Goal: Information Seeking & Learning: Learn about a topic

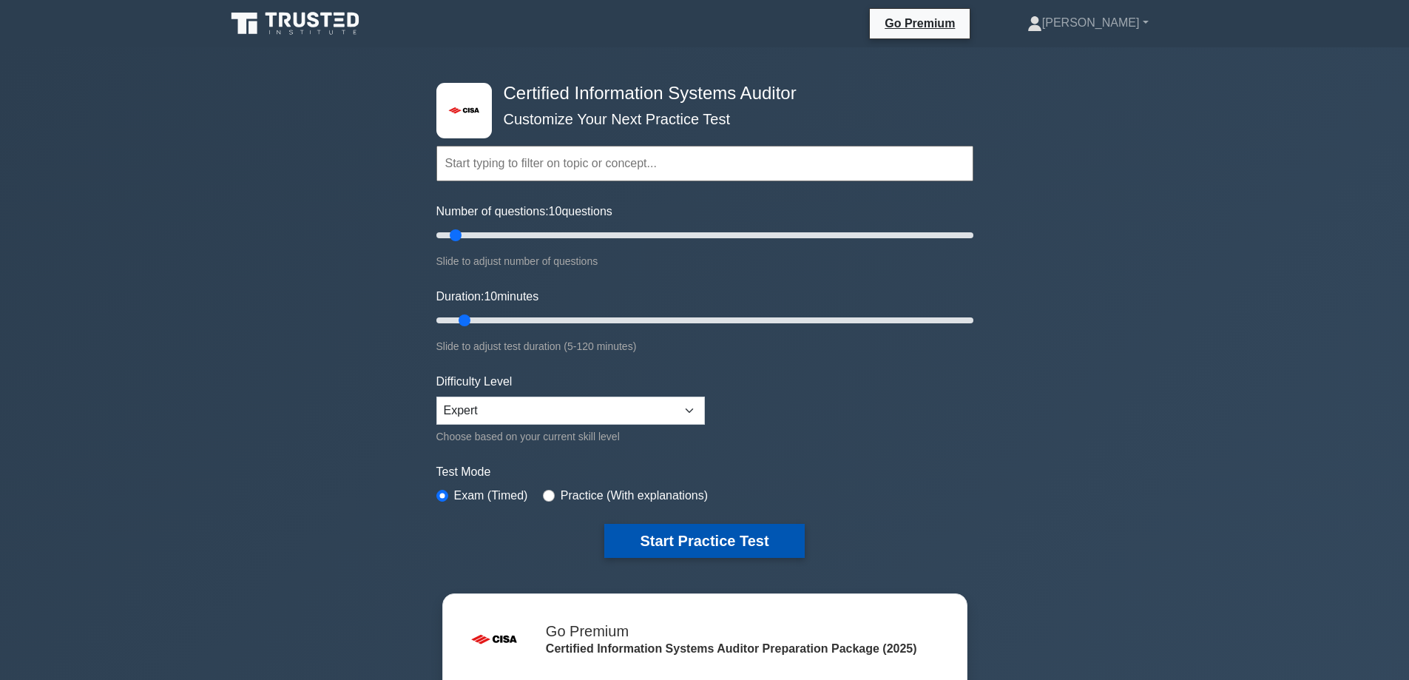
click at [668, 544] on button "Start Practice Test" at bounding box center [704, 541] width 200 height 34
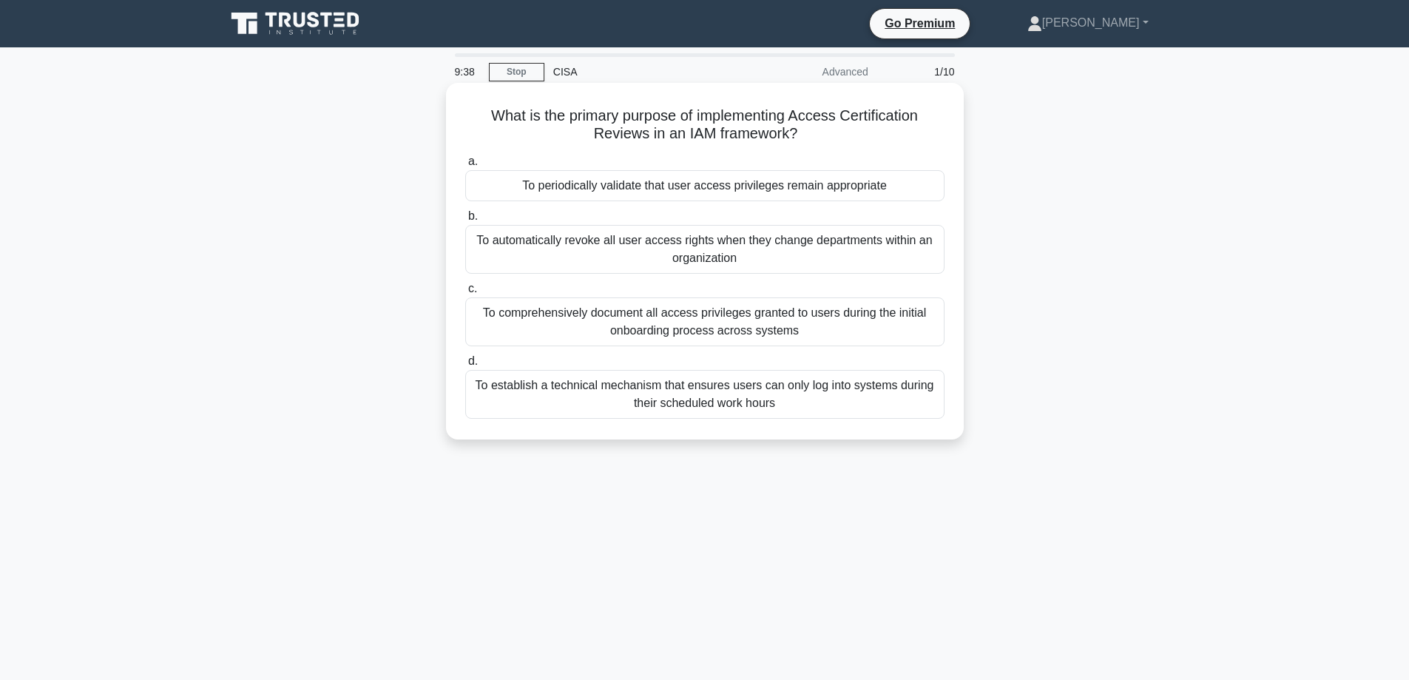
click at [695, 192] on div "To periodically validate that user access privileges remain appropriate" at bounding box center [704, 185] width 479 height 31
click at [465, 166] on input "a. To periodically validate that user access privileges remain appropriate" at bounding box center [465, 162] width 0 height 10
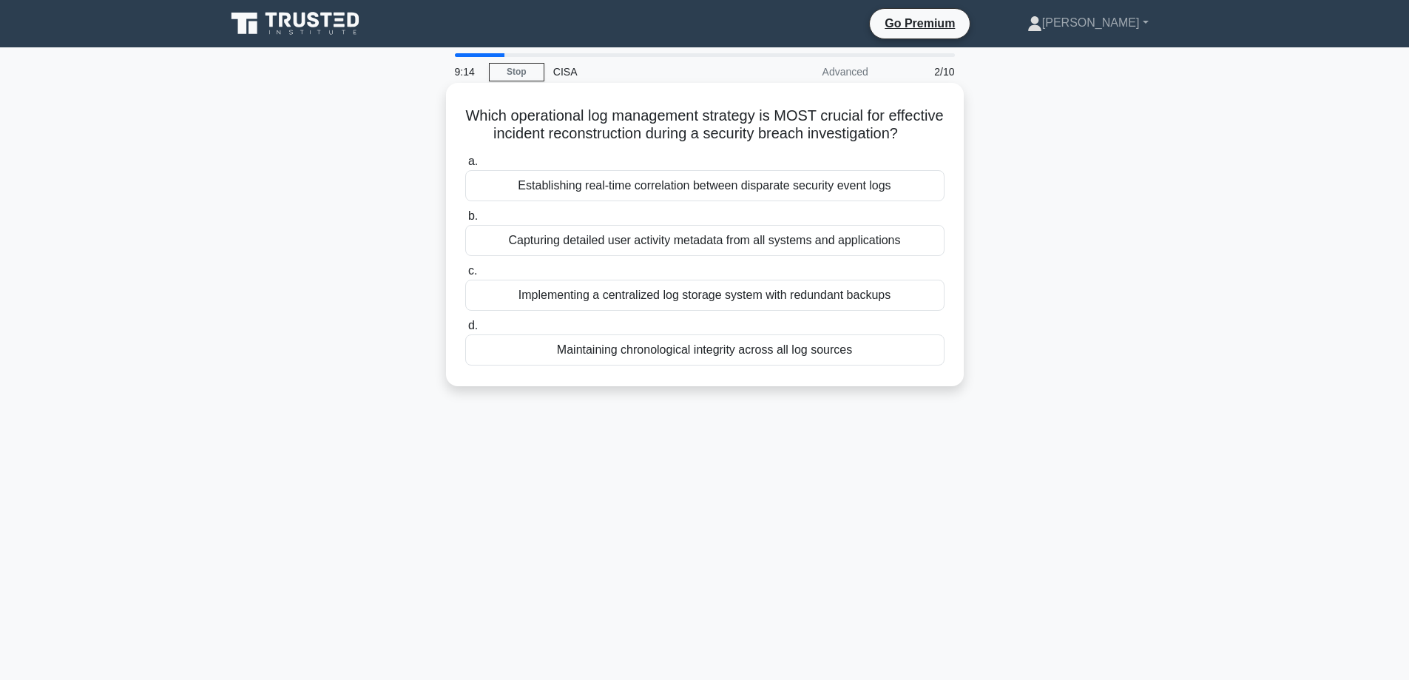
click at [491, 256] on div "Capturing detailed user activity metadata from all systems and applications" at bounding box center [704, 240] width 479 height 31
click at [465, 221] on input "b. Capturing detailed user activity metadata from all systems and applications" at bounding box center [465, 216] width 0 height 10
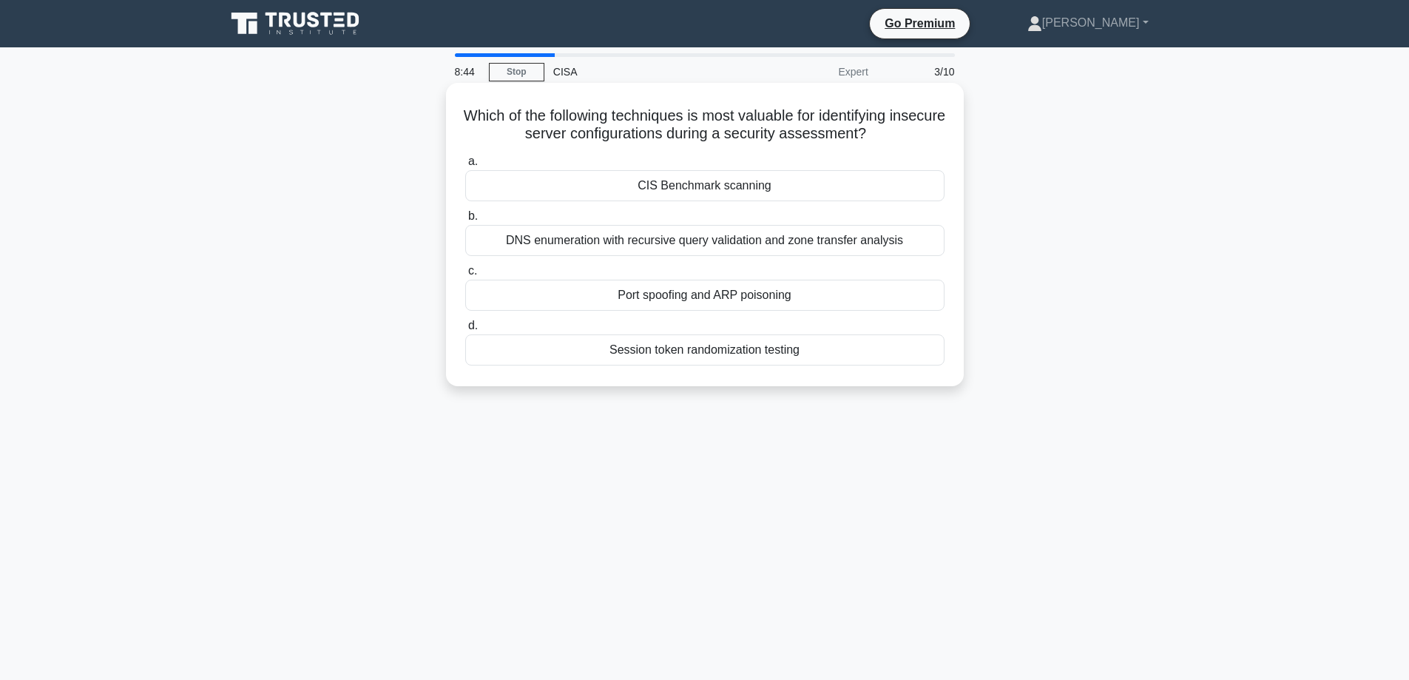
click at [674, 349] on div "Session token randomization testing" at bounding box center [704, 349] width 479 height 31
click at [465, 331] on input "d. Session token randomization testing" at bounding box center [465, 326] width 0 height 10
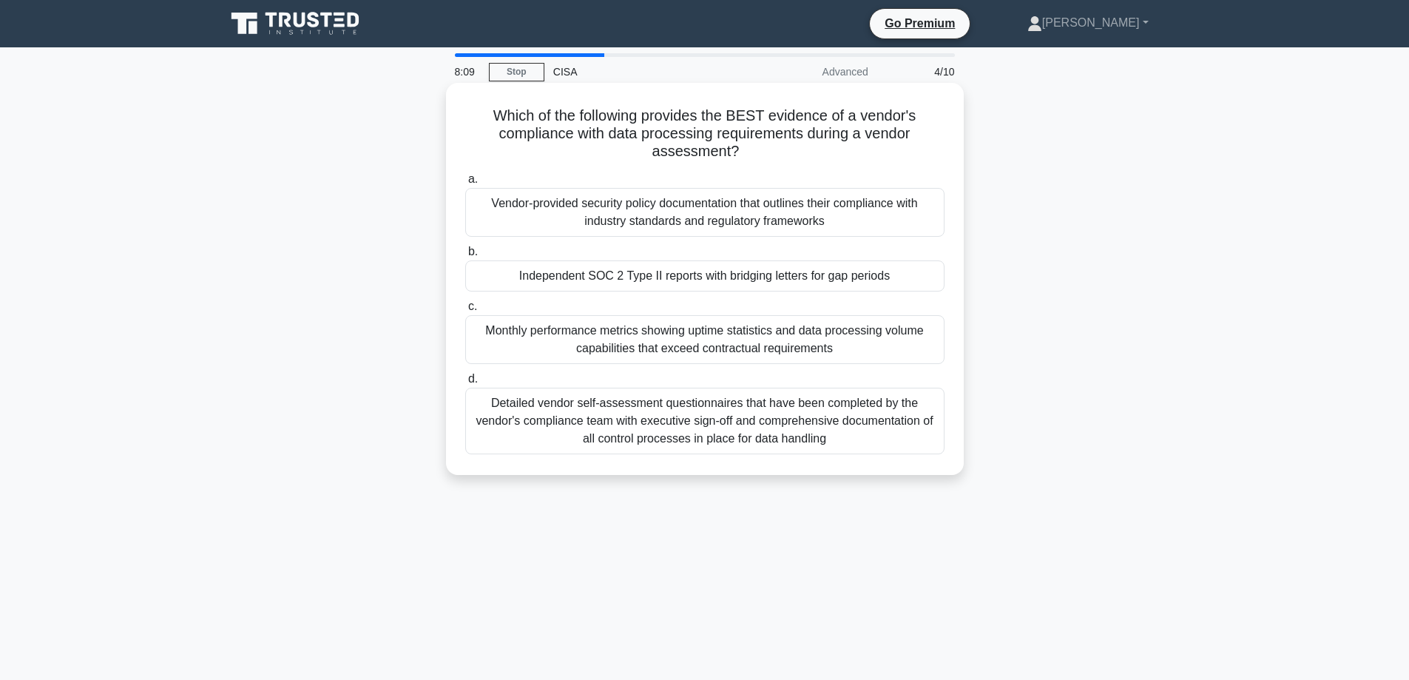
click at [650, 427] on div "Detailed vendor self-assessment questionnaires that have been completed by the …" at bounding box center [704, 420] width 479 height 67
click at [465, 384] on input "d. Detailed vendor self-assessment questionnaires that have been completed by t…" at bounding box center [465, 379] width 0 height 10
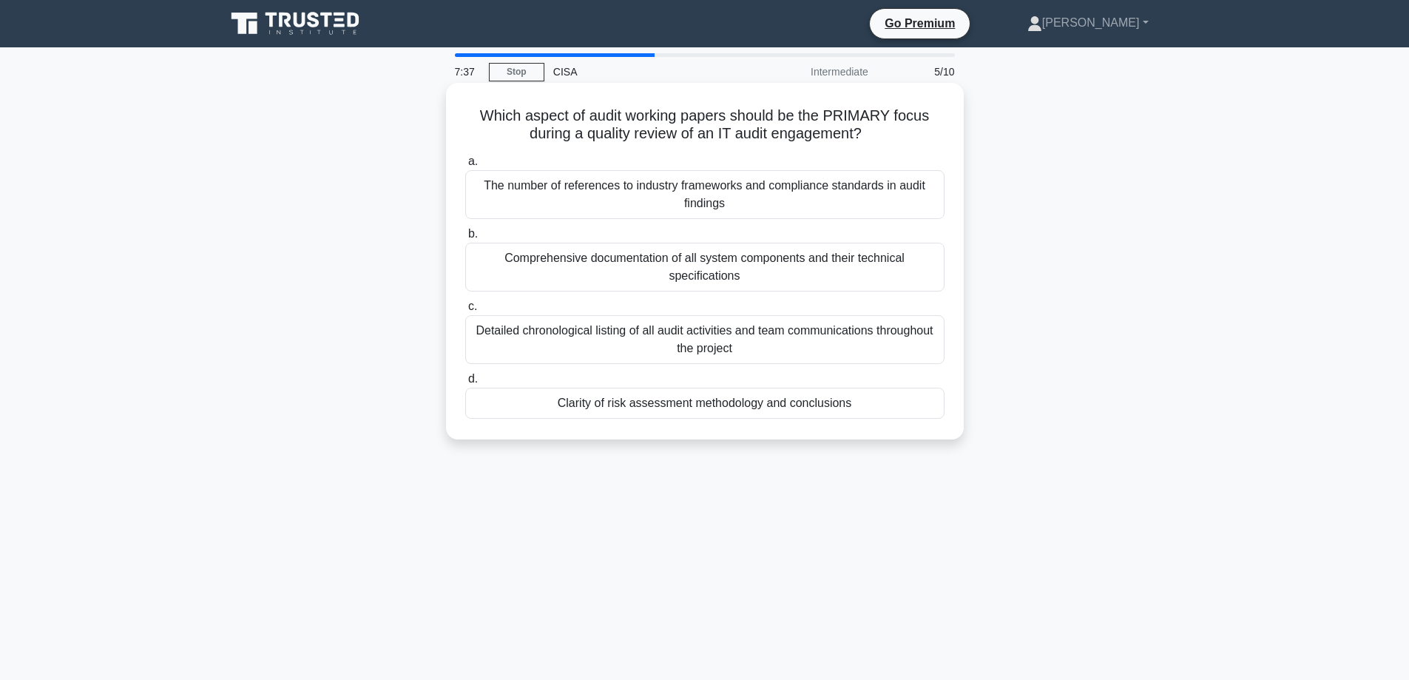
click at [574, 418] on div "Clarity of risk assessment methodology and conclusions" at bounding box center [704, 402] width 479 height 31
click at [465, 384] on input "d. Clarity of risk assessment methodology and conclusions" at bounding box center [465, 379] width 0 height 10
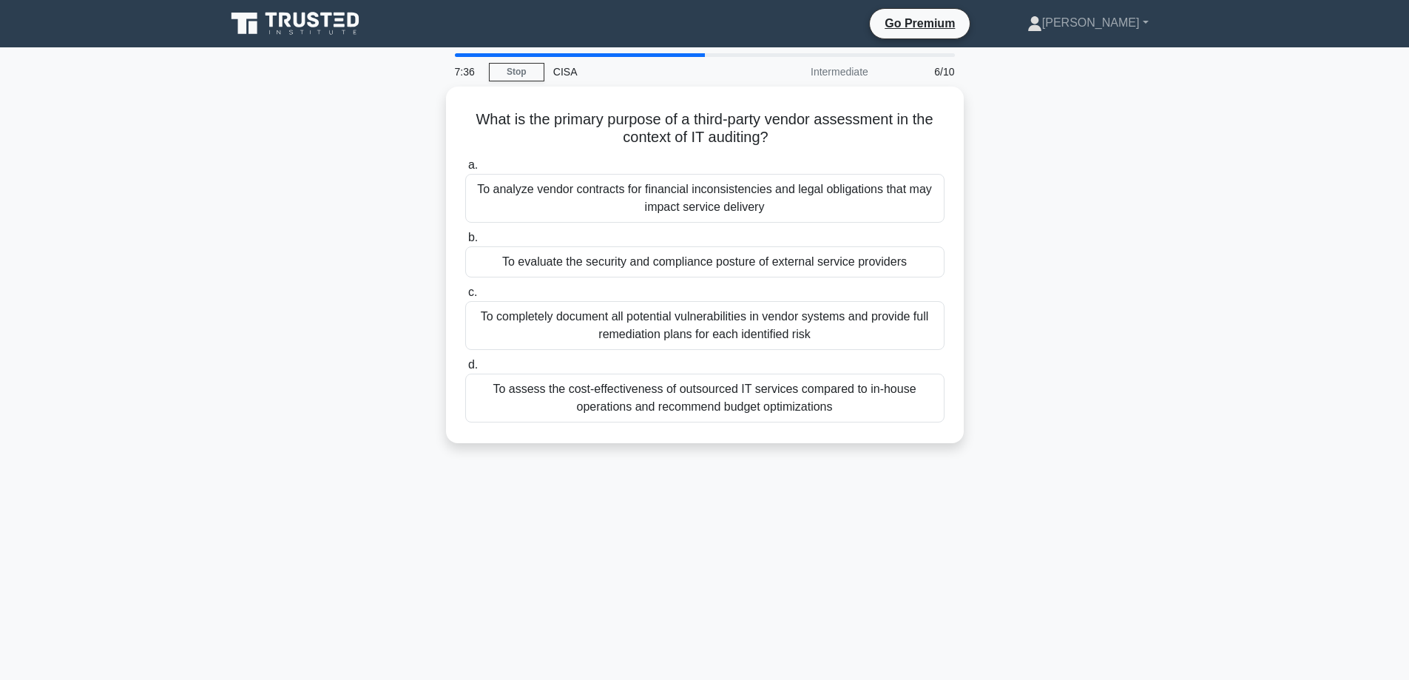
click at [580, 408] on div "To assess the cost-effectiveness of outsourced IT services compared to in-house…" at bounding box center [704, 397] width 479 height 49
click at [465, 370] on input "d. To assess the cost-effectiveness of outsourced IT services compared to in-ho…" at bounding box center [465, 365] width 0 height 10
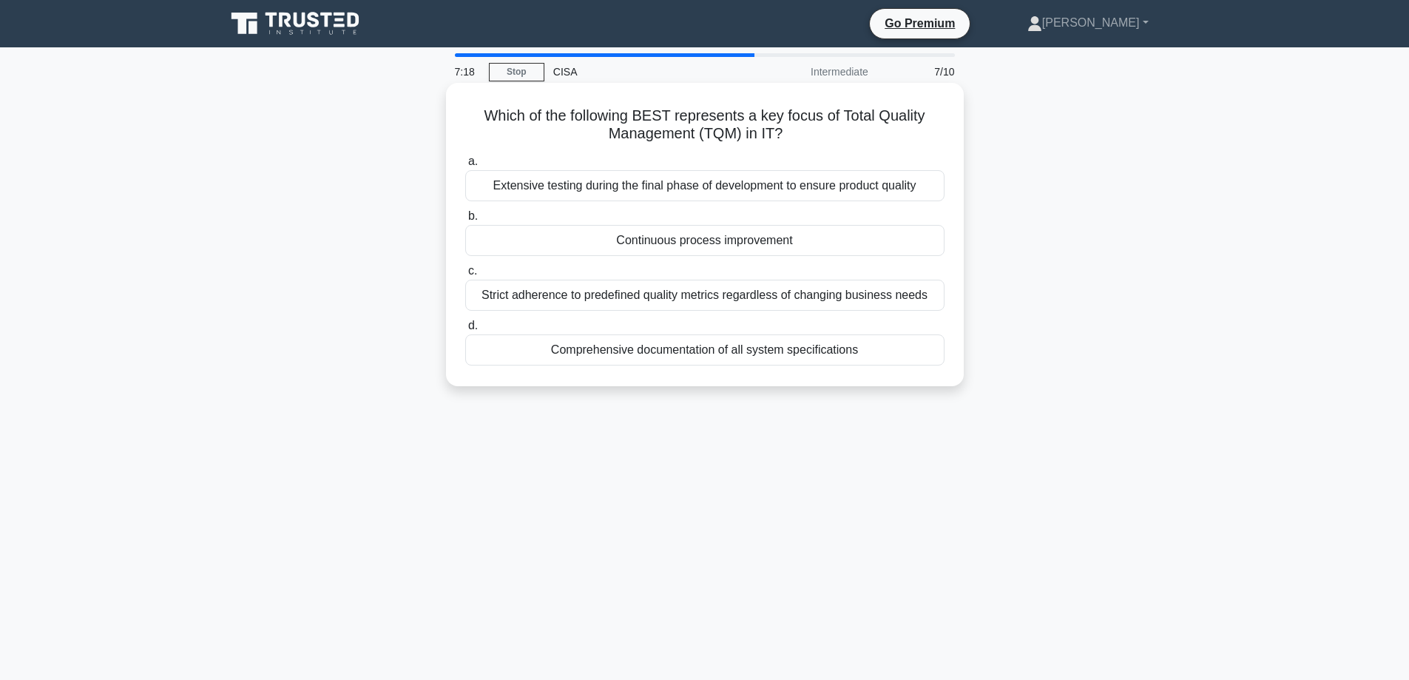
click at [661, 241] on div "Continuous process improvement" at bounding box center [704, 240] width 479 height 31
click at [465, 221] on input "b. Continuous process improvement" at bounding box center [465, 216] width 0 height 10
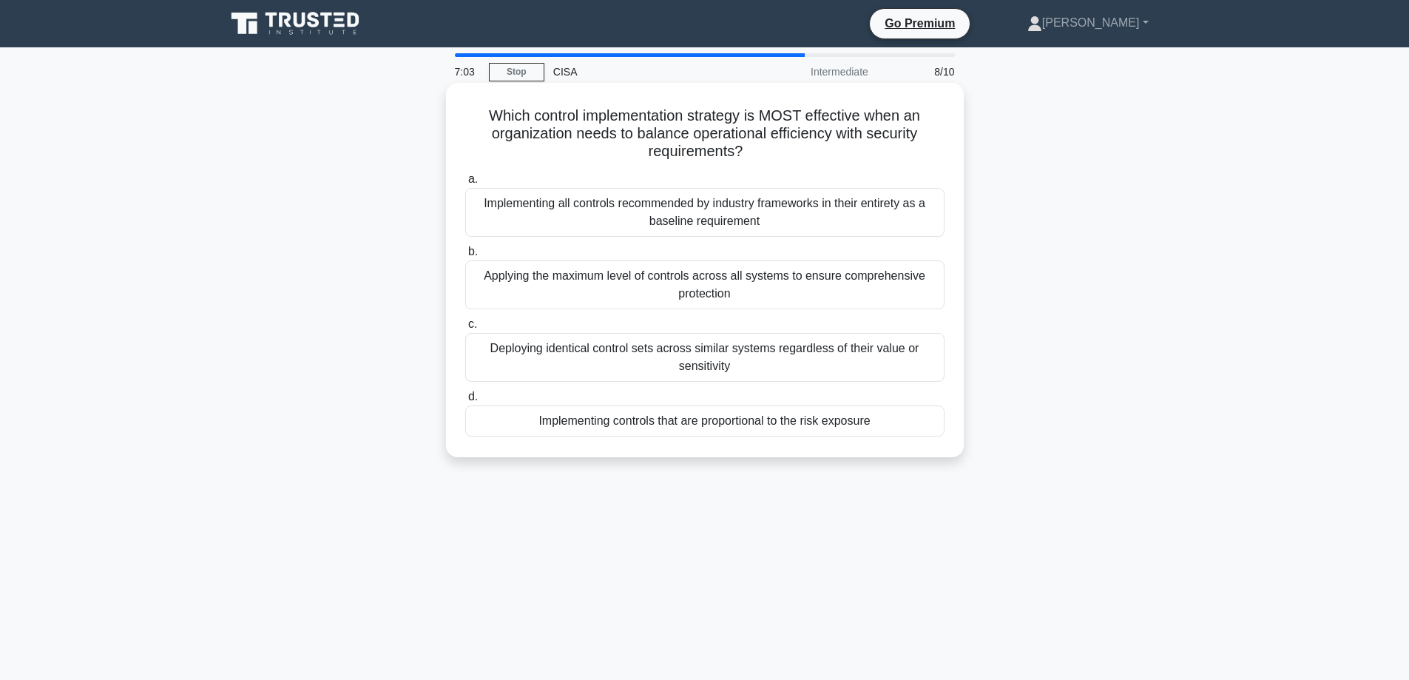
click at [716, 416] on div "Implementing controls that are proportional to the risk exposure" at bounding box center [704, 420] width 479 height 31
click at [465, 402] on input "d. Implementing controls that are proportional to the risk exposure" at bounding box center [465, 397] width 0 height 10
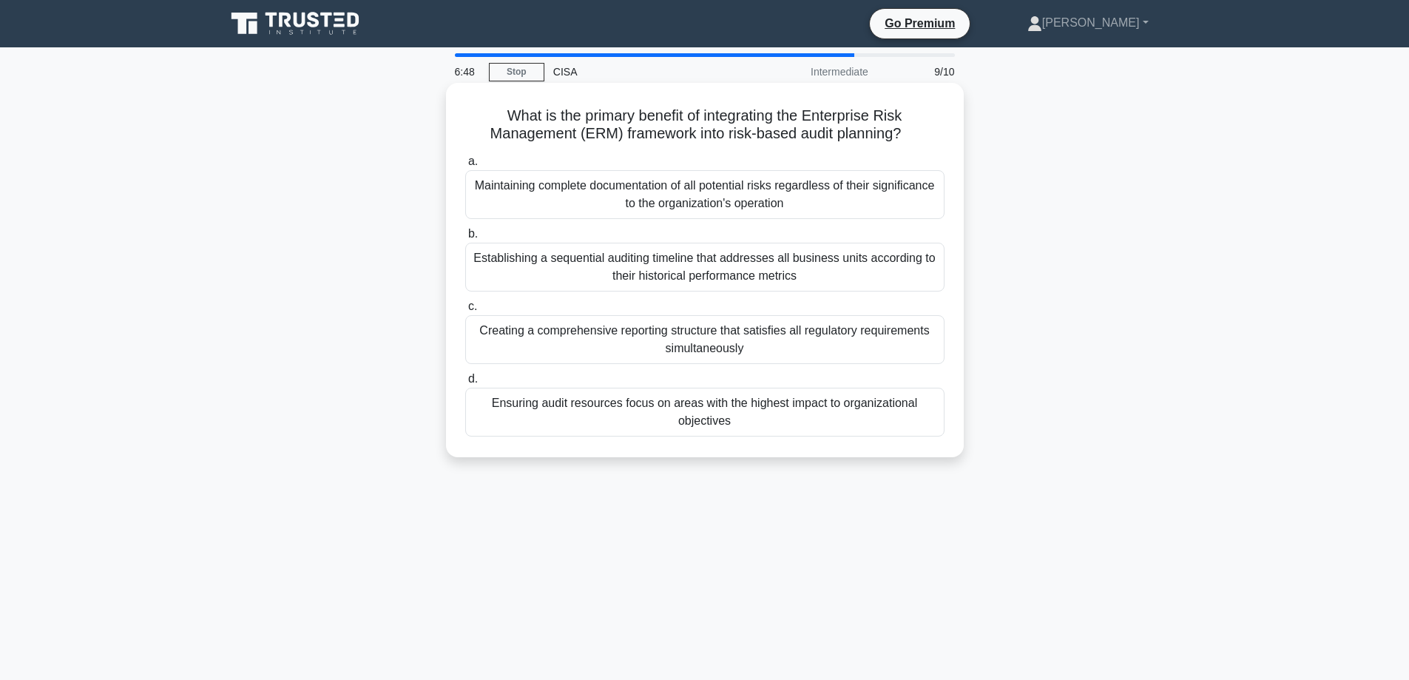
click at [711, 416] on div "Ensuring audit resources focus on areas with the highest impact to organization…" at bounding box center [704, 411] width 479 height 49
click at [465, 384] on input "d. Ensuring audit resources focus on areas with the highest impact to organizat…" at bounding box center [465, 379] width 0 height 10
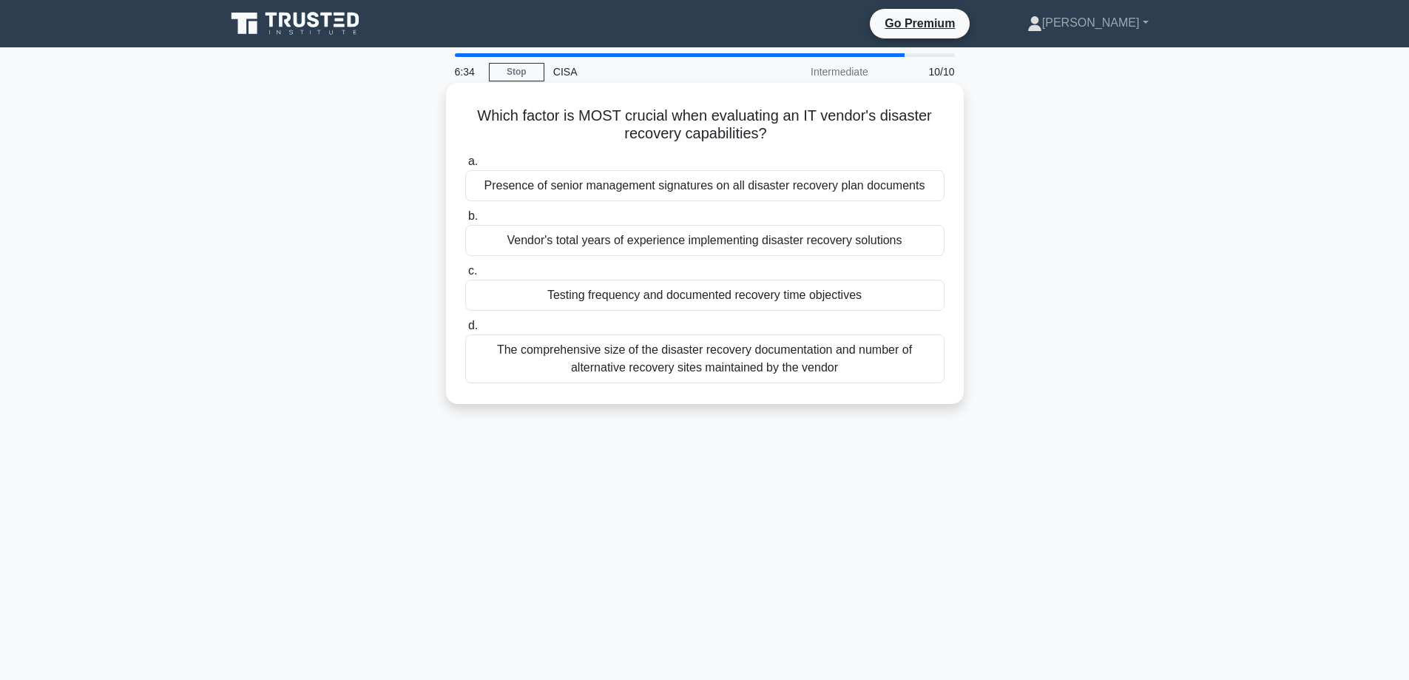
click at [704, 298] on div "Testing frequency and documented recovery time objectives" at bounding box center [704, 294] width 479 height 31
click at [465, 276] on input "c. Testing frequency and documented recovery time objectives" at bounding box center [465, 271] width 0 height 10
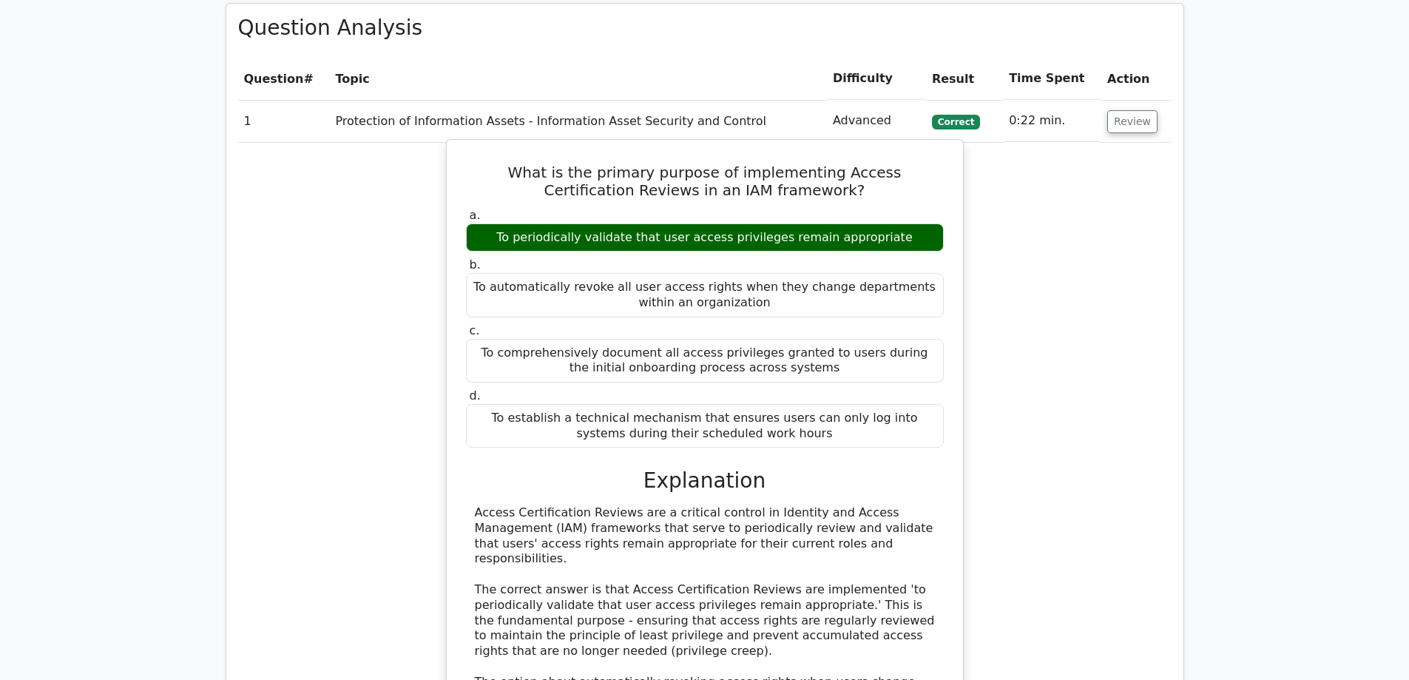
scroll to position [961, 0]
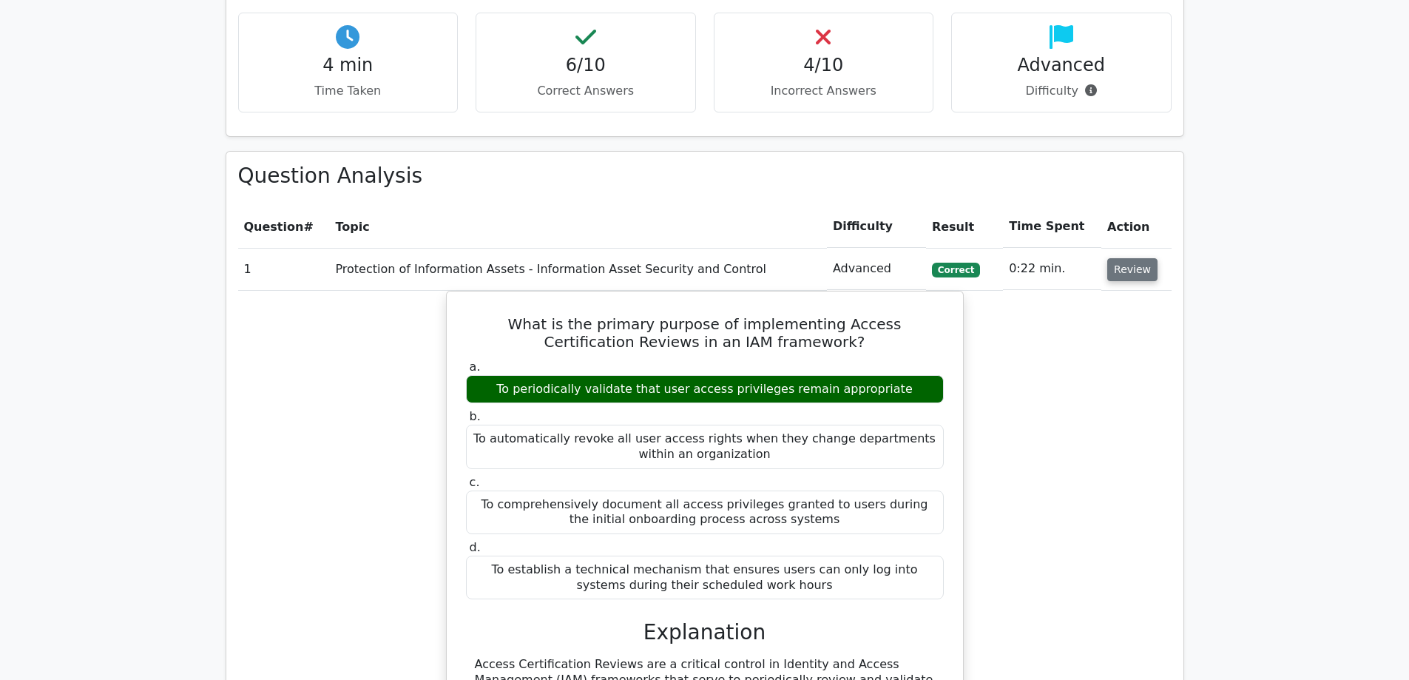
click at [1129, 258] on button "Review" at bounding box center [1132, 269] width 50 height 23
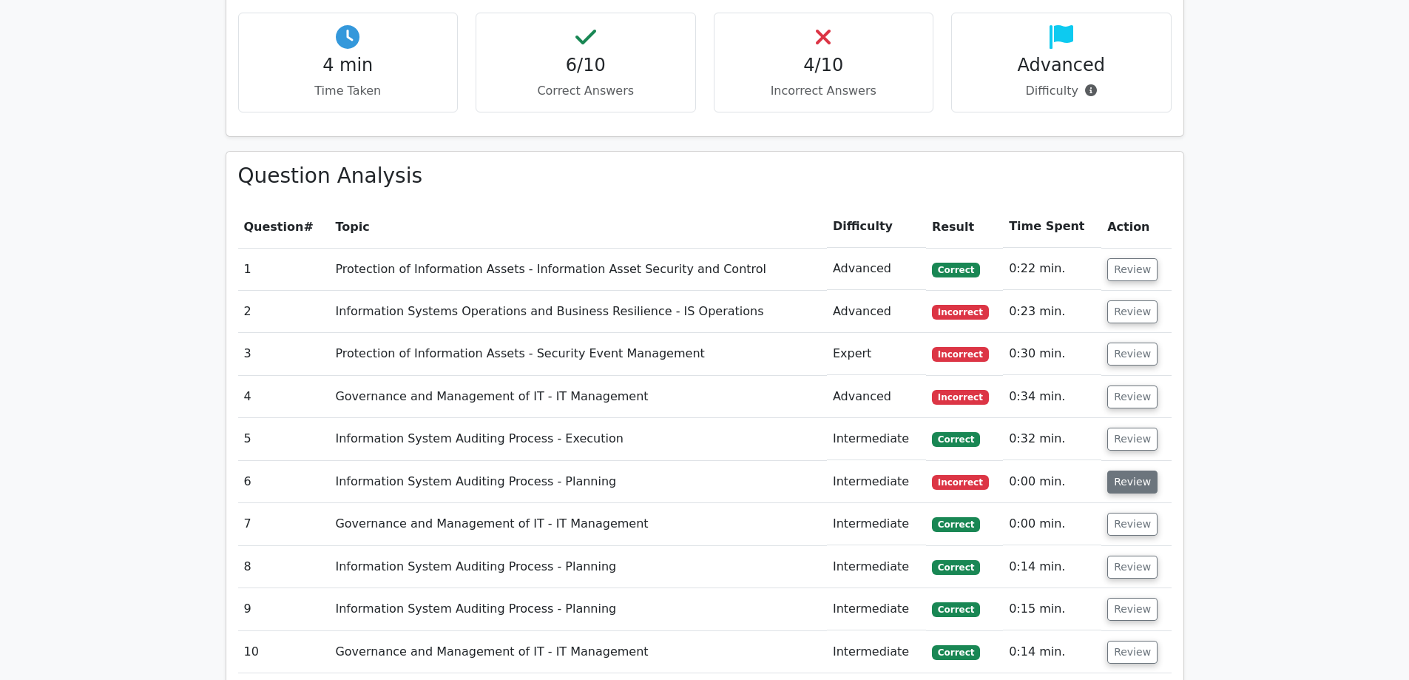
click at [1143, 470] on button "Review" at bounding box center [1132, 481] width 50 height 23
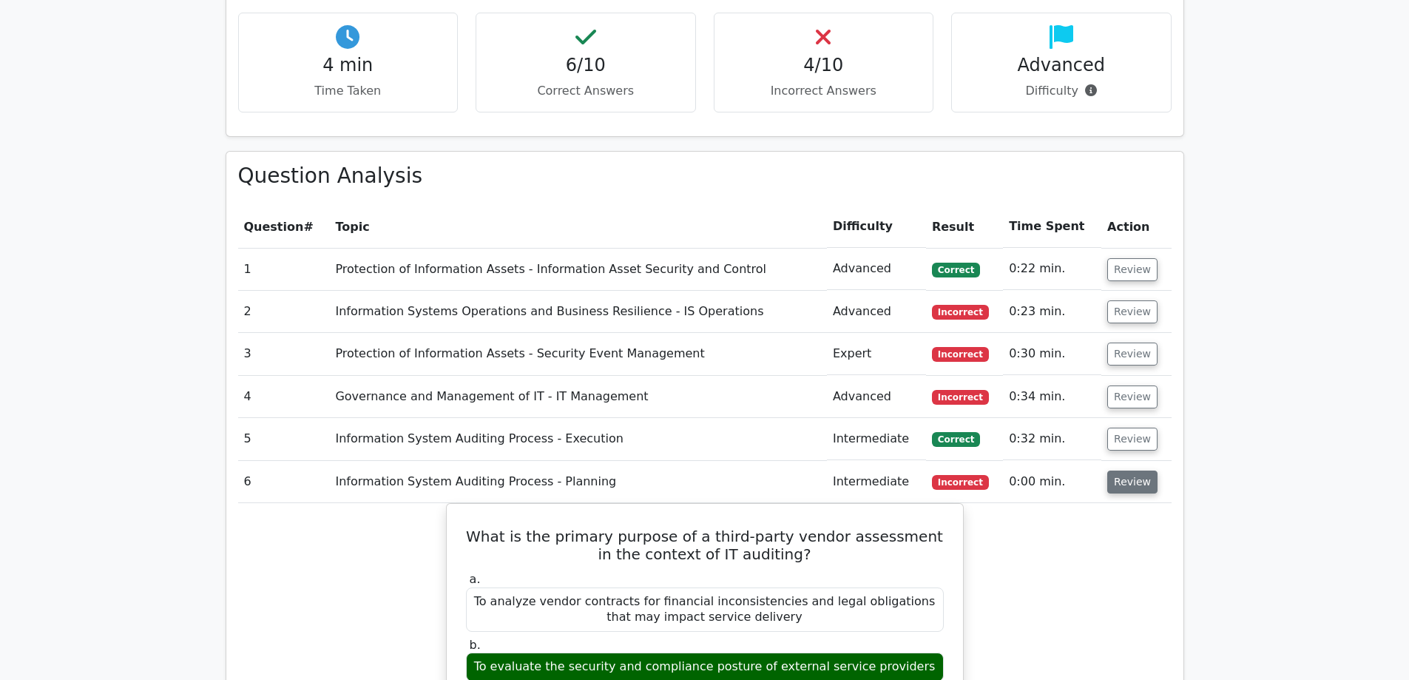
click at [1125, 470] on button "Review" at bounding box center [1132, 481] width 50 height 23
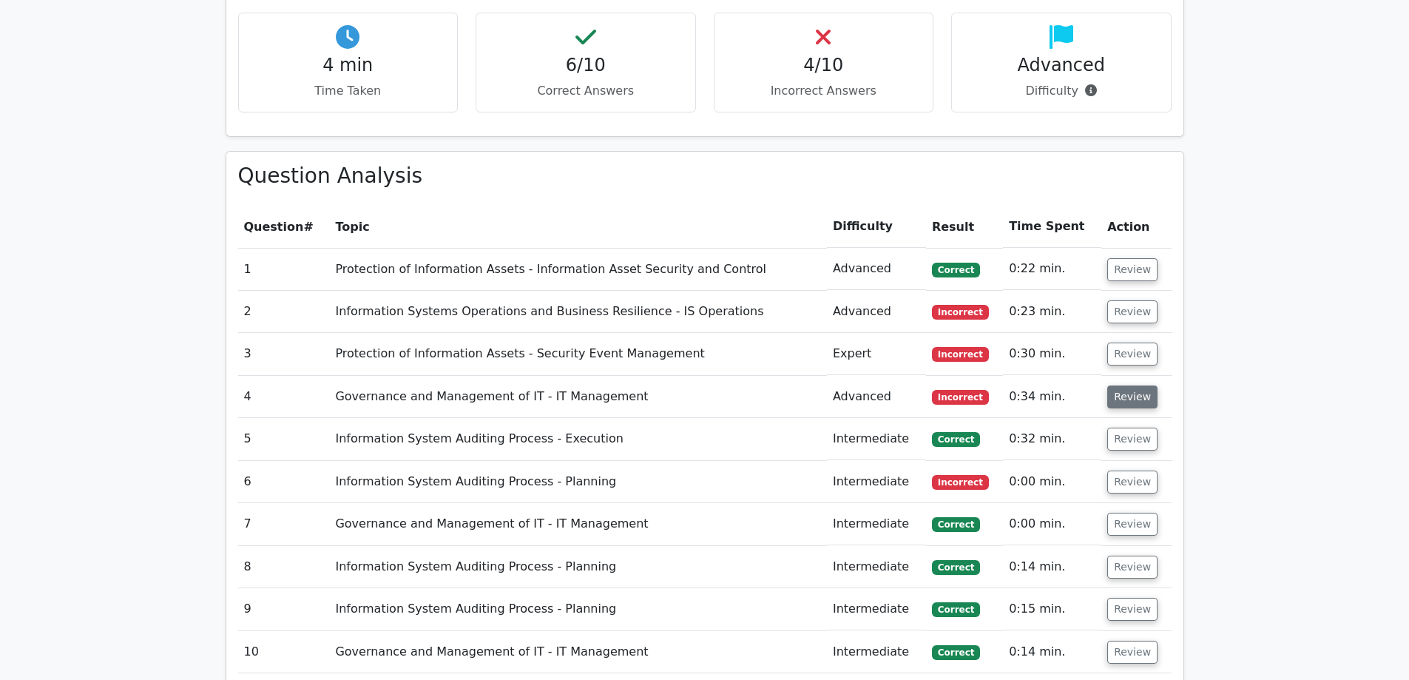
click at [1128, 385] on button "Review" at bounding box center [1132, 396] width 50 height 23
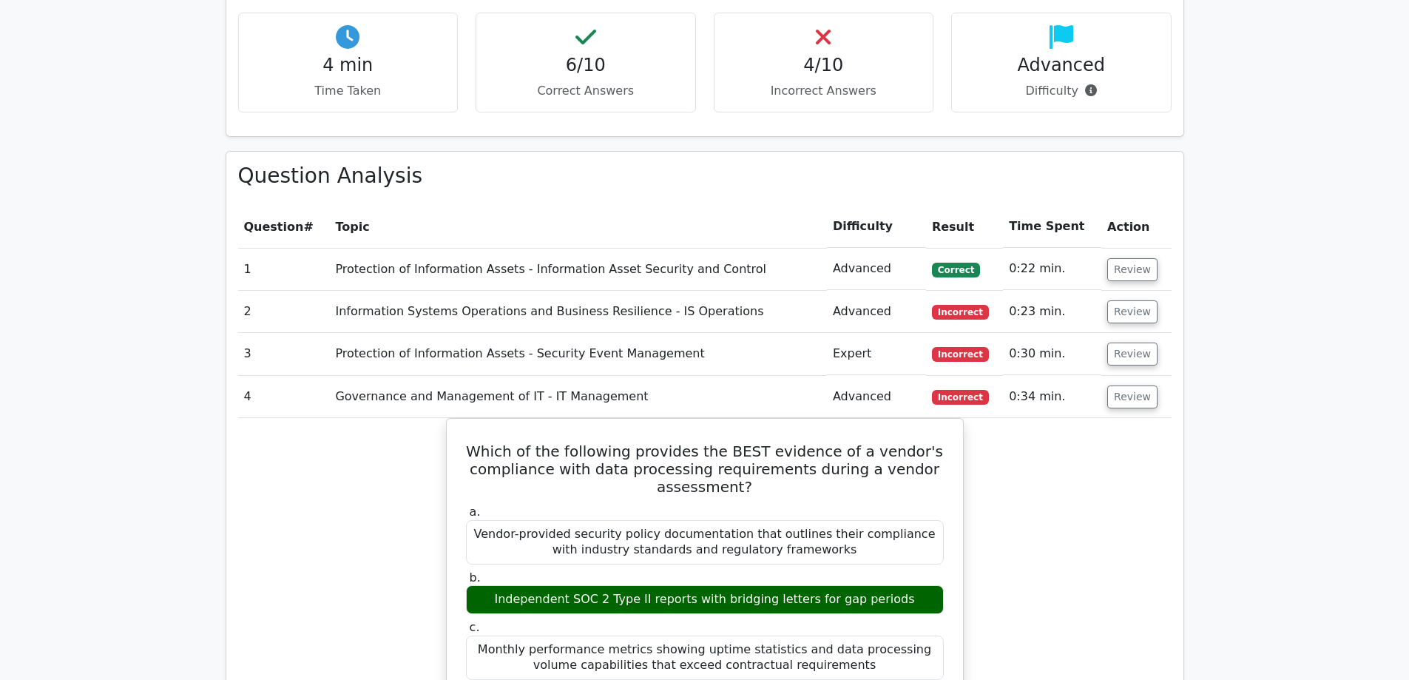
scroll to position [1035, 0]
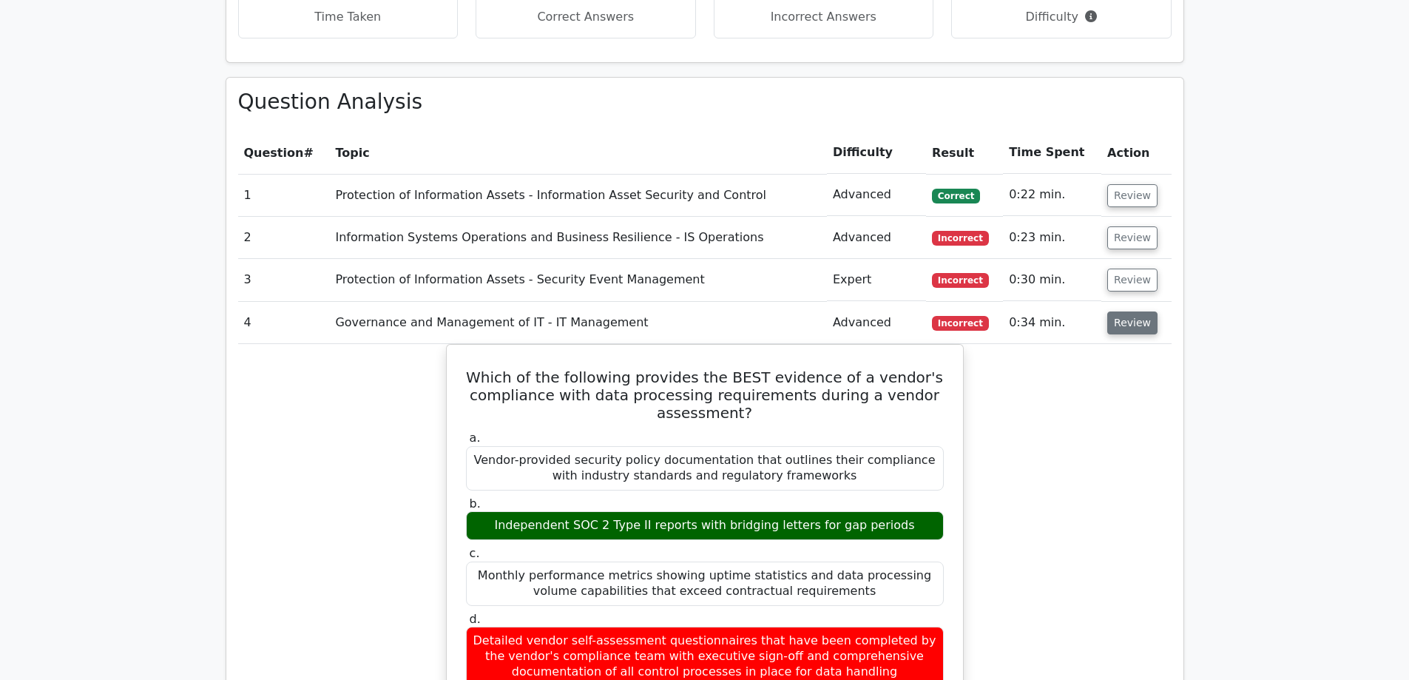
click at [1107, 311] on button "Review" at bounding box center [1132, 322] width 50 height 23
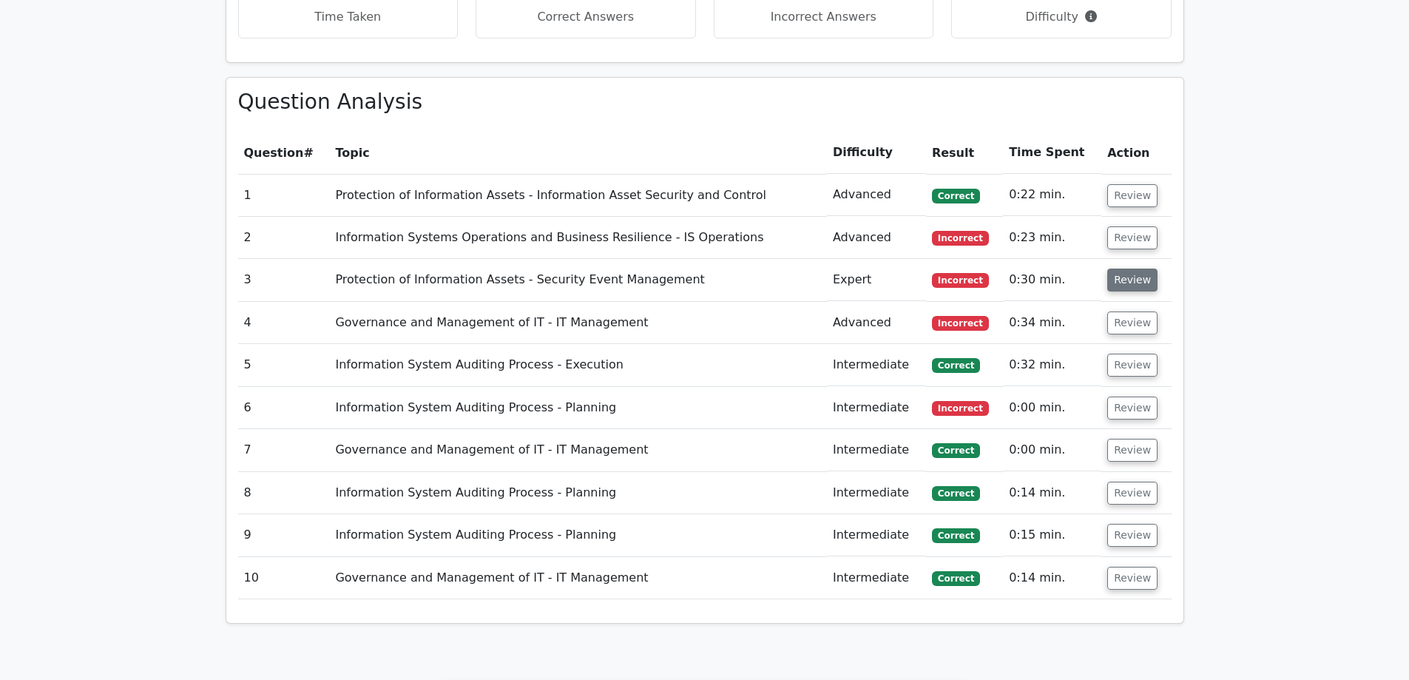
click at [1119, 268] on button "Review" at bounding box center [1132, 279] width 50 height 23
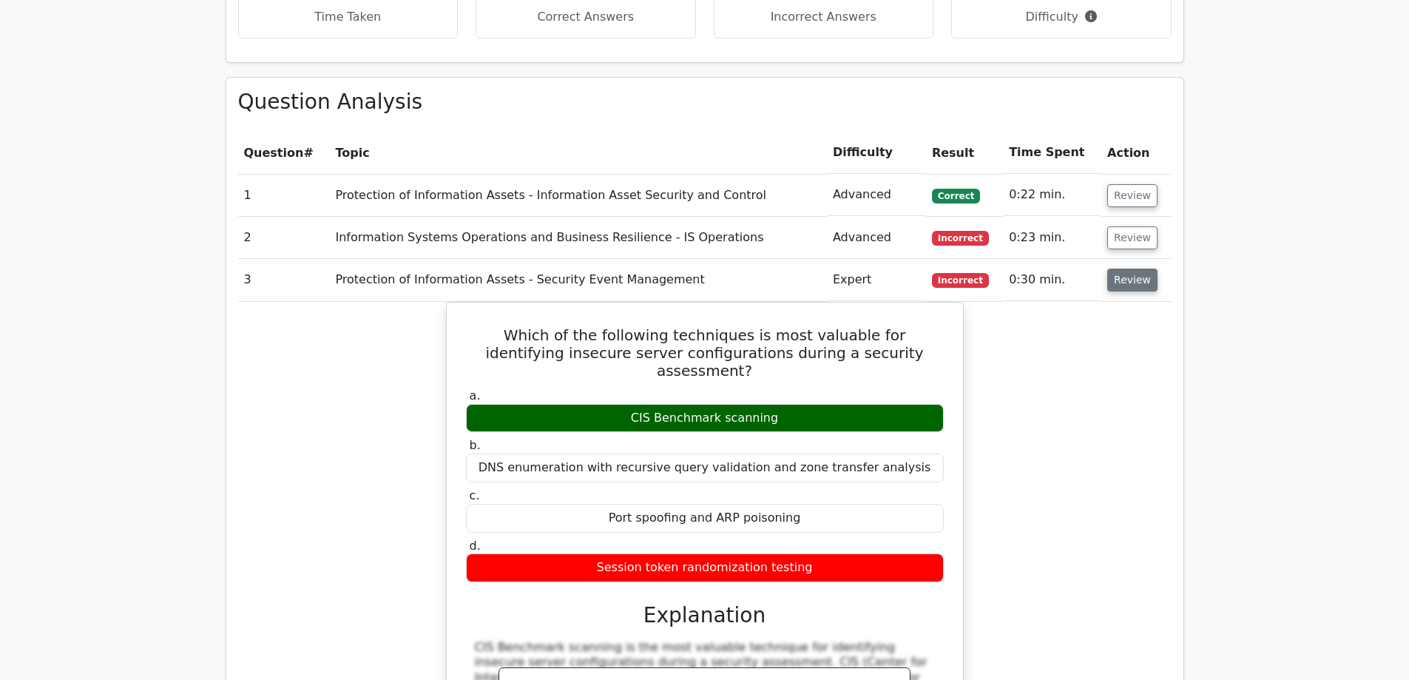
click at [1117, 268] on button "Review" at bounding box center [1132, 279] width 50 height 23
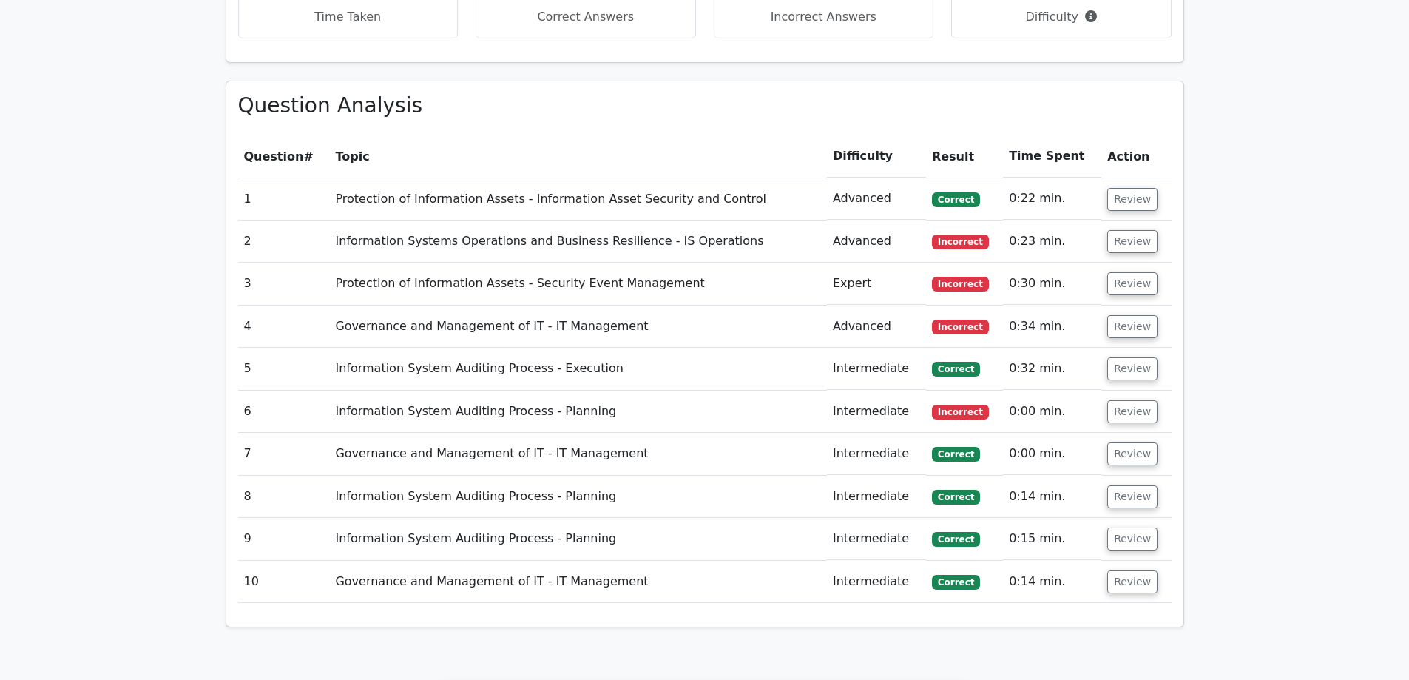
drag, startPoint x: 1256, startPoint y: 306, endPoint x: 1207, endPoint y: 193, distance: 123.2
click at [1207, 193] on main ".st0{fill:#E31818;} Go Premium Certified Information Systems Auditor Preparatio…" at bounding box center [704, 85] width 1409 height 2147
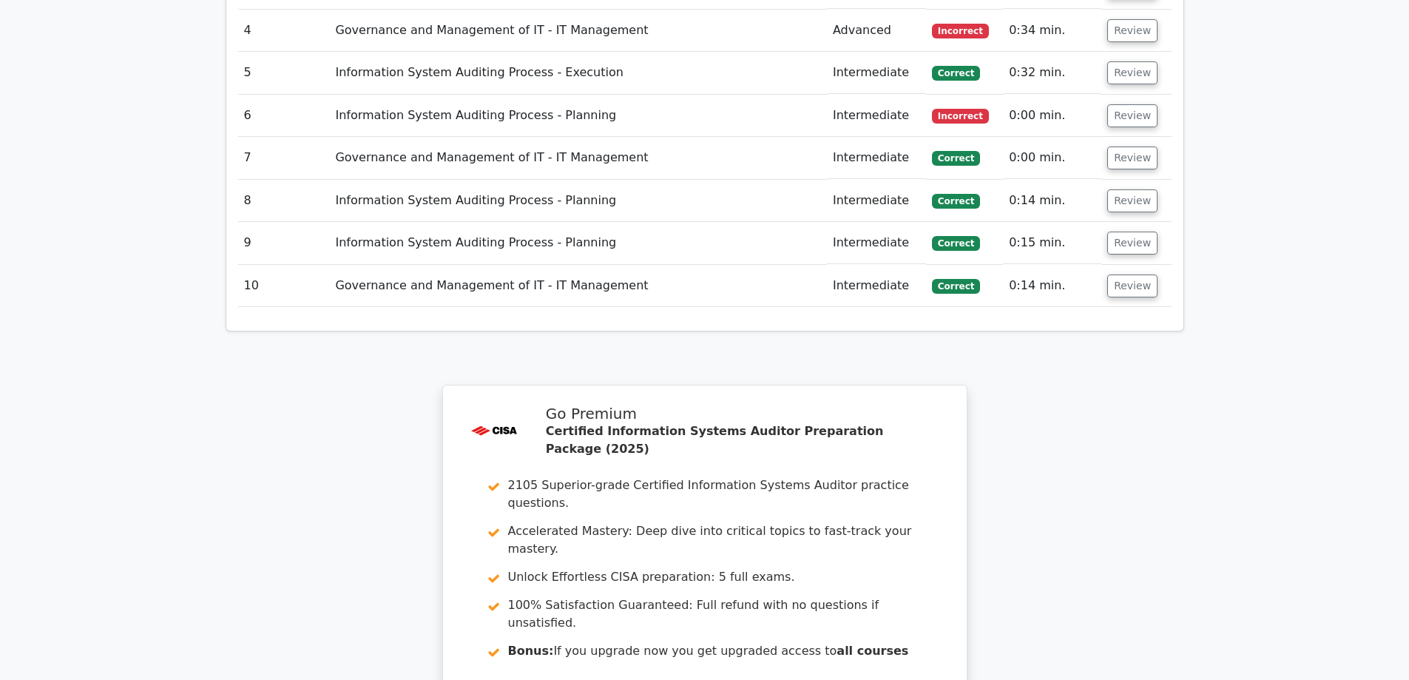
scroll to position [1583, 0]
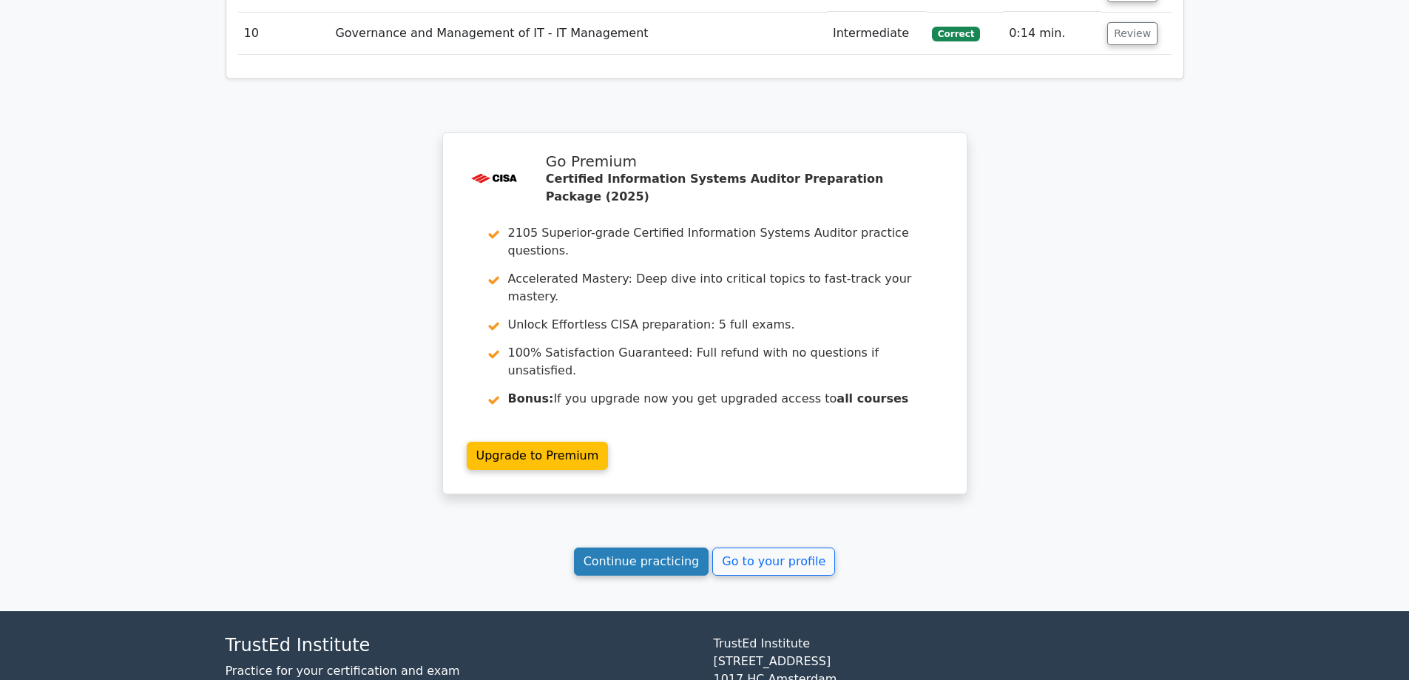
click at [600, 547] on link "Continue practicing" at bounding box center [641, 561] width 135 height 28
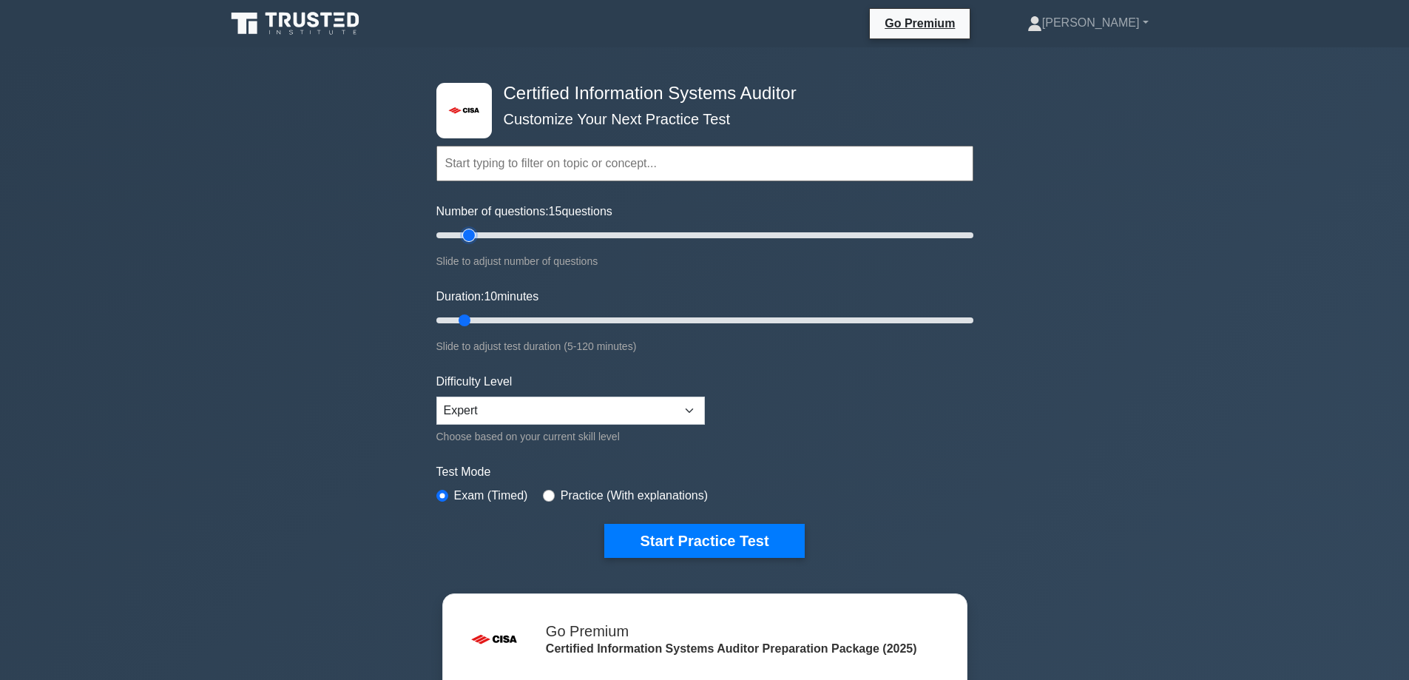
type input "10"
drag, startPoint x: 451, startPoint y: 237, endPoint x: 461, endPoint y: 253, distance: 18.9
click at [461, 244] on input "Number of questions: 10 questions" at bounding box center [704, 235] width 537 height 18
click at [558, 167] on input "text" at bounding box center [704, 163] width 537 height 35
click at [660, 547] on button "Start Practice Test" at bounding box center [704, 541] width 200 height 34
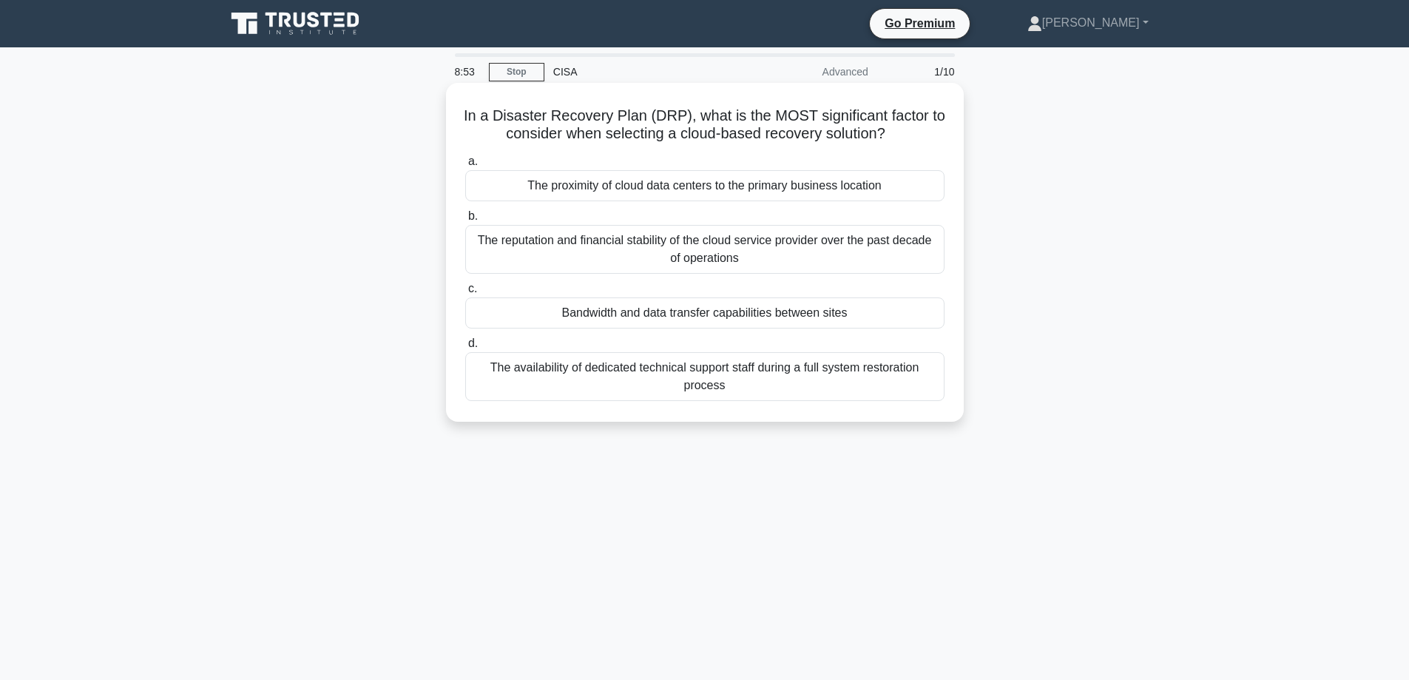
click at [670, 377] on div "The availability of dedicated technical support staff during a full system rest…" at bounding box center [704, 376] width 479 height 49
click at [465, 348] on input "d. The availability of dedicated technical support staff during a full system r…" at bounding box center [465, 344] width 0 height 10
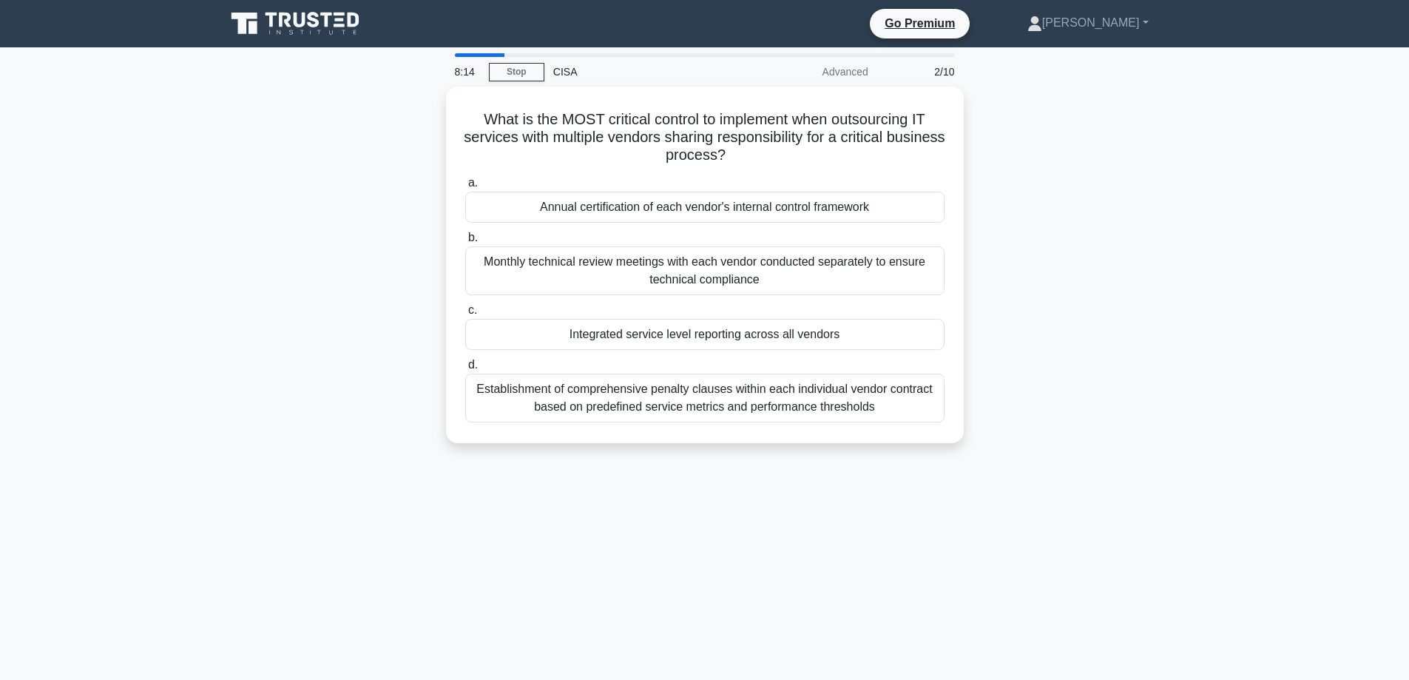
drag, startPoint x: 597, startPoint y: 269, endPoint x: 280, endPoint y: 266, distance: 317.2
drag, startPoint x: 280, startPoint y: 266, endPoint x: 223, endPoint y: 172, distance: 110.2
click at [203, 167] on main "8:14 Stop CISA Advanced 2/10 What is the MOST critical control to implement whe…" at bounding box center [704, 422] width 1409 height 751
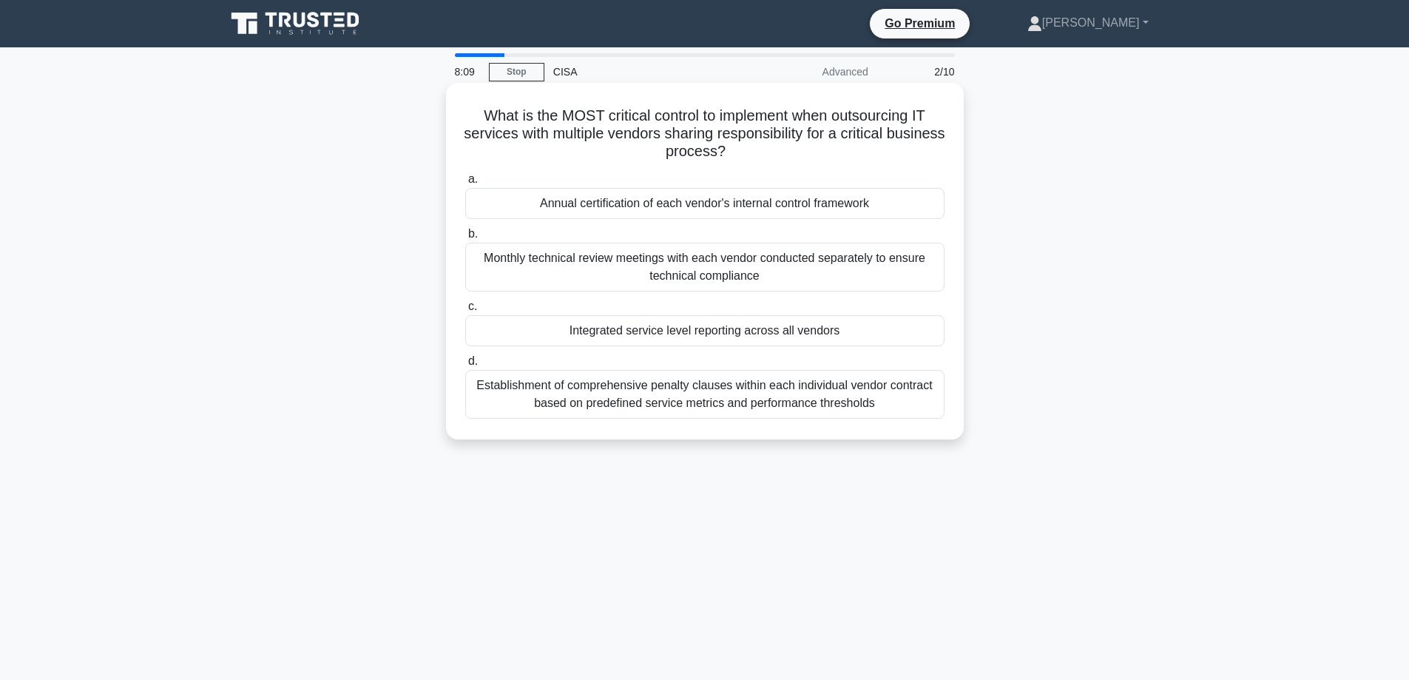
click at [664, 274] on div "Monthly technical review meetings with each vendor conducted separately to ensu…" at bounding box center [704, 267] width 479 height 49
click at [465, 239] on input "b. Monthly technical review meetings with each vendor conducted separately to e…" at bounding box center [465, 234] width 0 height 10
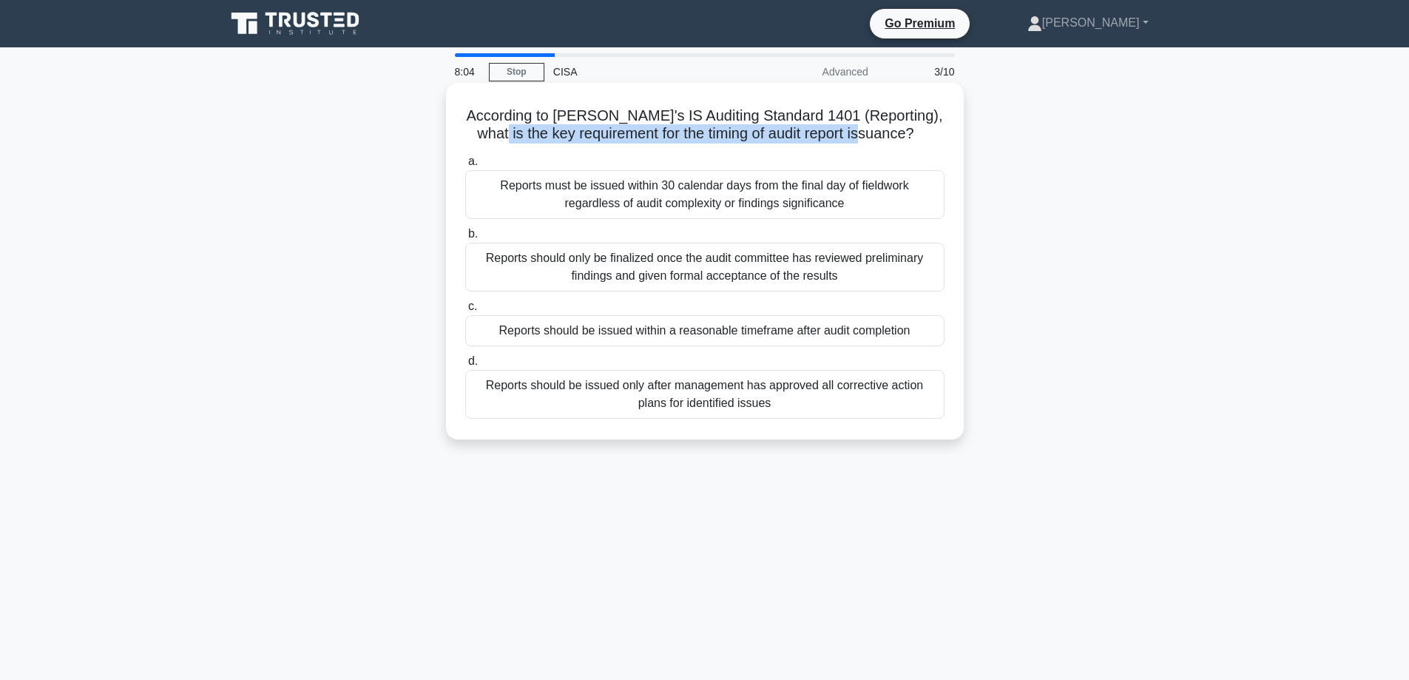
drag, startPoint x: 492, startPoint y: 142, endPoint x: 897, endPoint y: 140, distance: 404.5
click at [897, 140] on h5 "According to ISACA's IS Auditing Standard 1401 (Reporting), what is the key req…" at bounding box center [705, 124] width 482 height 37
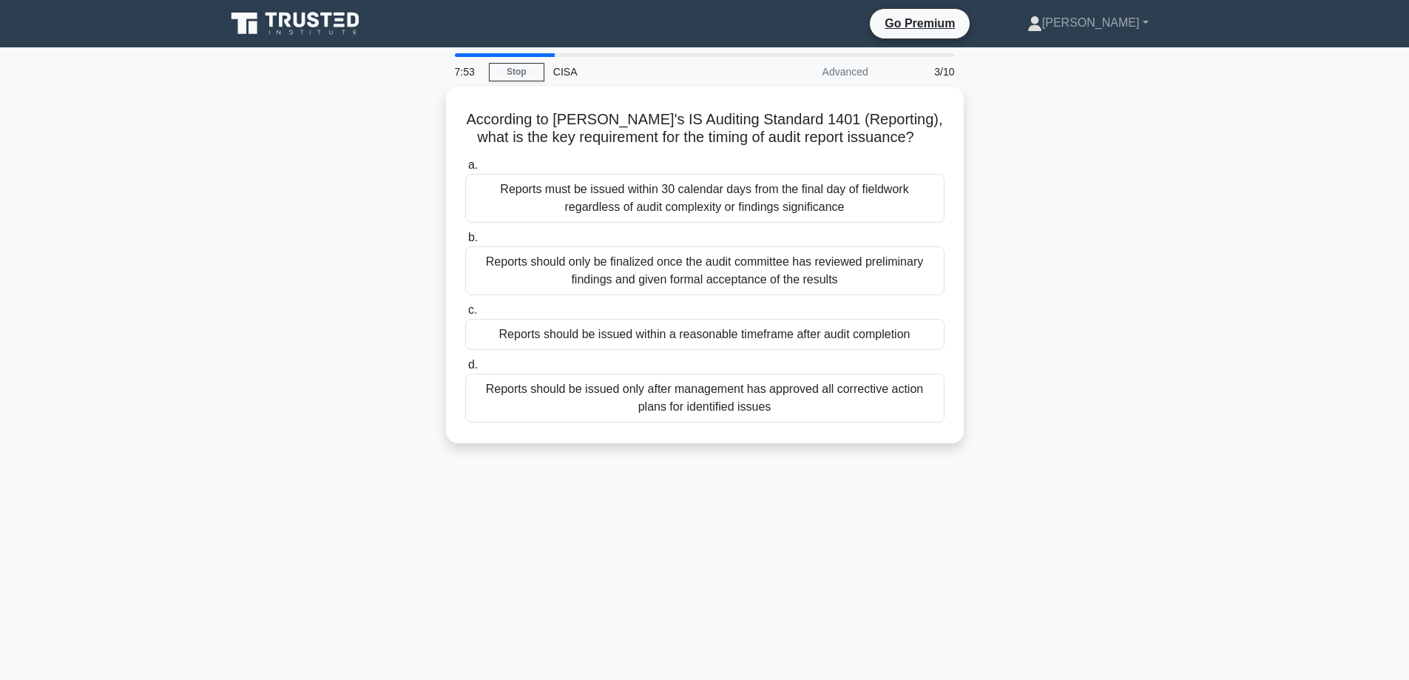
click at [349, 268] on div "According to ISACA's IS Auditing Standard 1401 (Reporting), what is the key req…" at bounding box center [705, 274] width 976 height 374
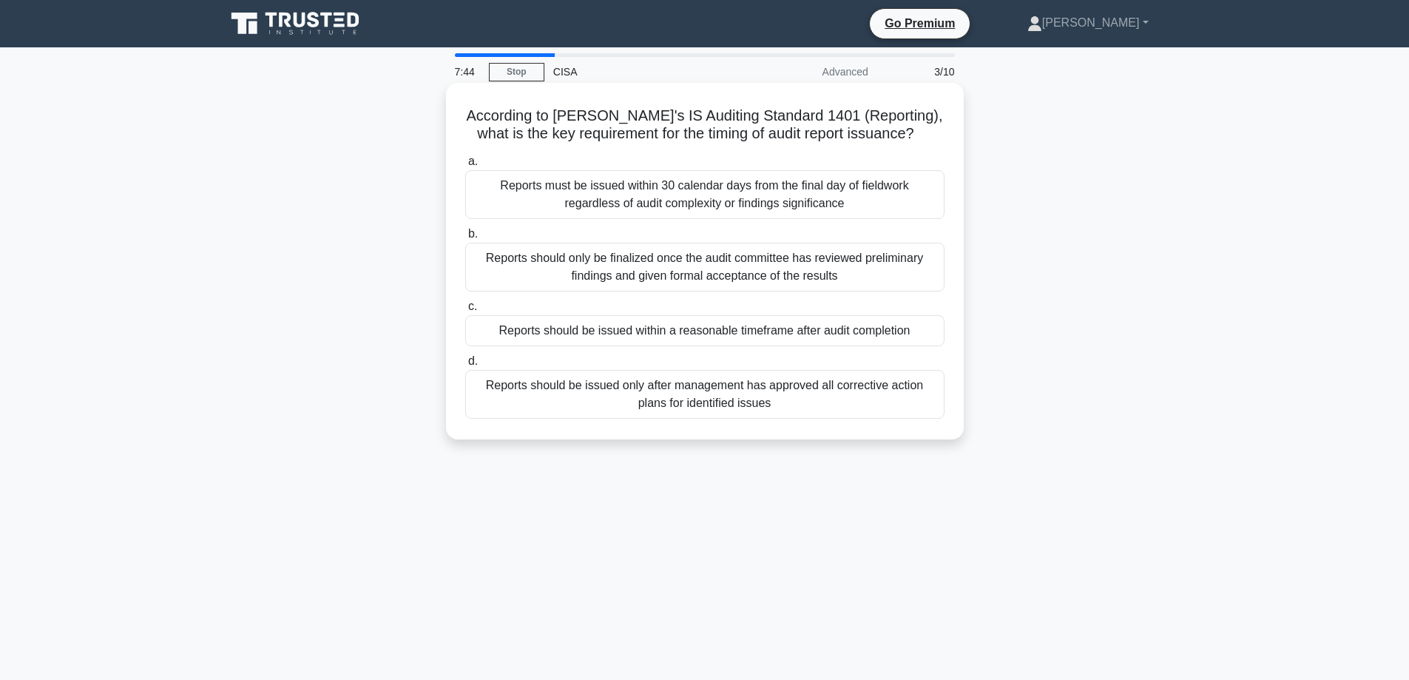
click at [681, 333] on div "Reports should be issued within a reasonable timeframe after audit completion" at bounding box center [704, 330] width 479 height 31
click at [465, 311] on input "c. Reports should be issued within a reasonable timeframe after audit completion" at bounding box center [465, 307] width 0 height 10
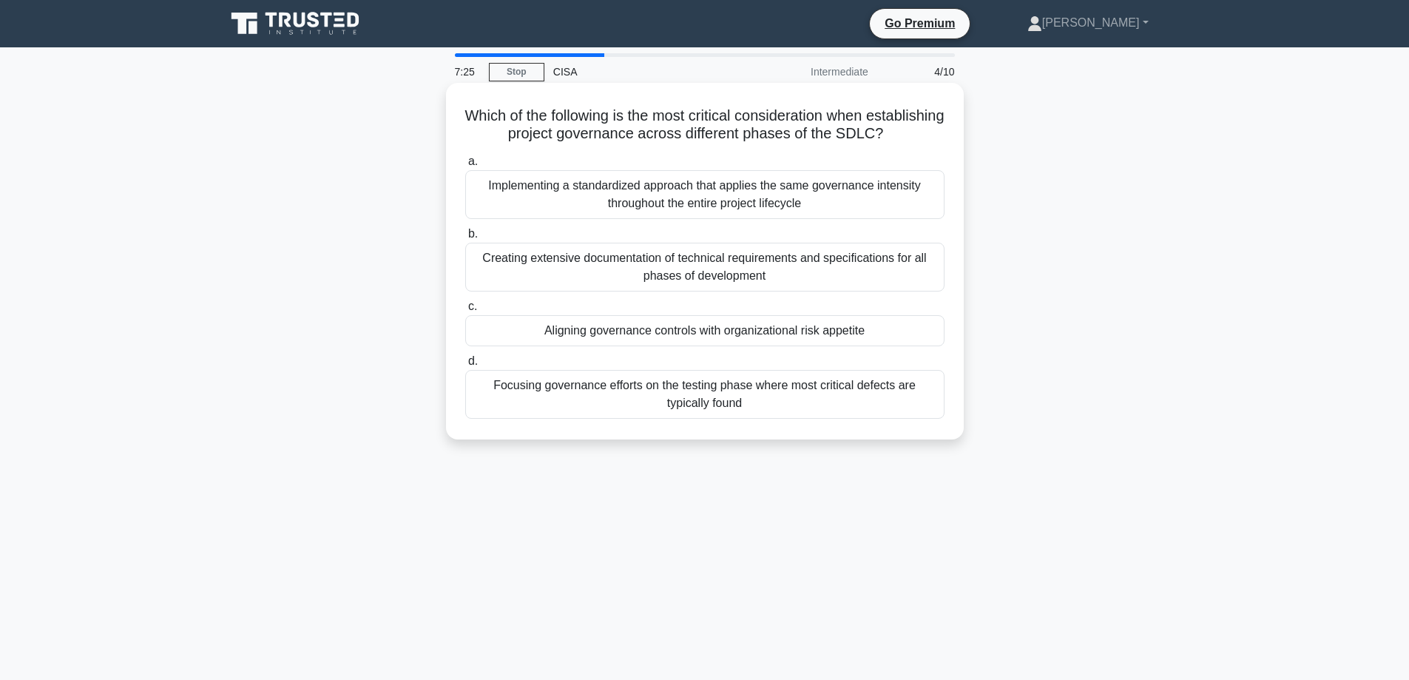
click at [716, 346] on div "Aligning governance controls with organizational risk appetite" at bounding box center [704, 330] width 479 height 31
click at [465, 311] on input "c. Aligning governance controls with organizational risk appetite" at bounding box center [465, 307] width 0 height 10
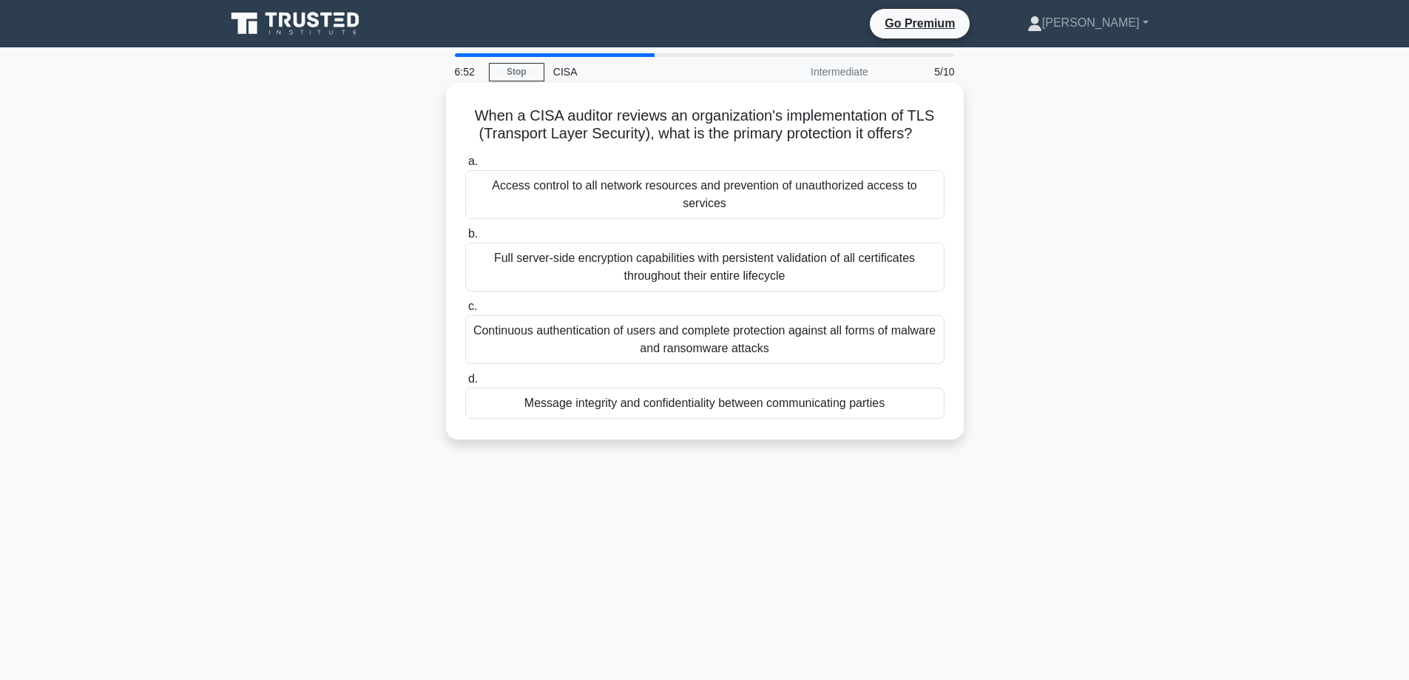
click at [685, 401] on div "Message integrity and confidentiality between communicating parties" at bounding box center [704, 402] width 479 height 31
click at [465, 384] on input "d. Message integrity and confidentiality between communicating parties" at bounding box center [465, 379] width 0 height 10
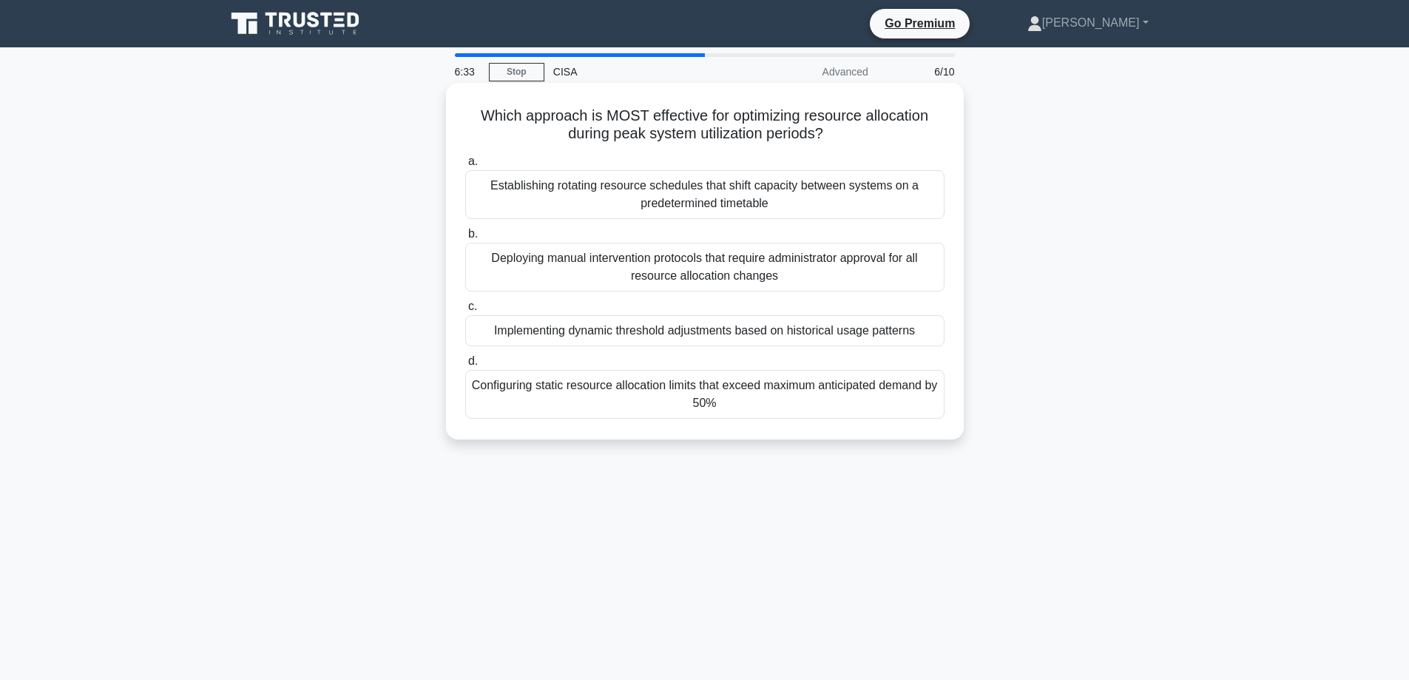
click at [483, 333] on div "Implementing dynamic threshold adjustments based on historical usage patterns" at bounding box center [704, 330] width 479 height 31
click at [465, 311] on input "c. Implementing dynamic threshold adjustments based on historical usage patterns" at bounding box center [465, 307] width 0 height 10
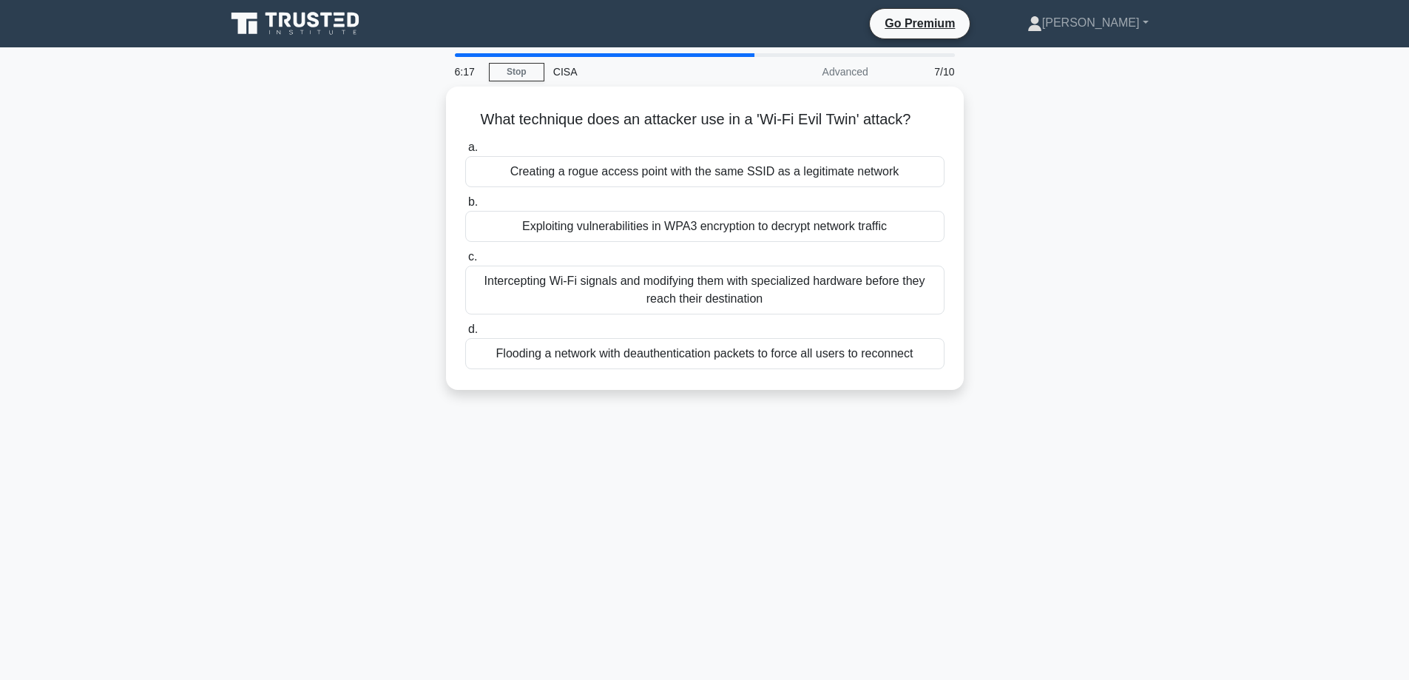
drag, startPoint x: 525, startPoint y: 287, endPoint x: 312, endPoint y: 297, distance: 213.2
drag, startPoint x: 312, startPoint y: 297, endPoint x: 209, endPoint y: 244, distance: 115.4
click at [209, 244] on main "6:17 Stop CISA Advanced 7/10 What technique does an attacker use in a 'Wi-Fi Ev…" at bounding box center [704, 422] width 1409 height 751
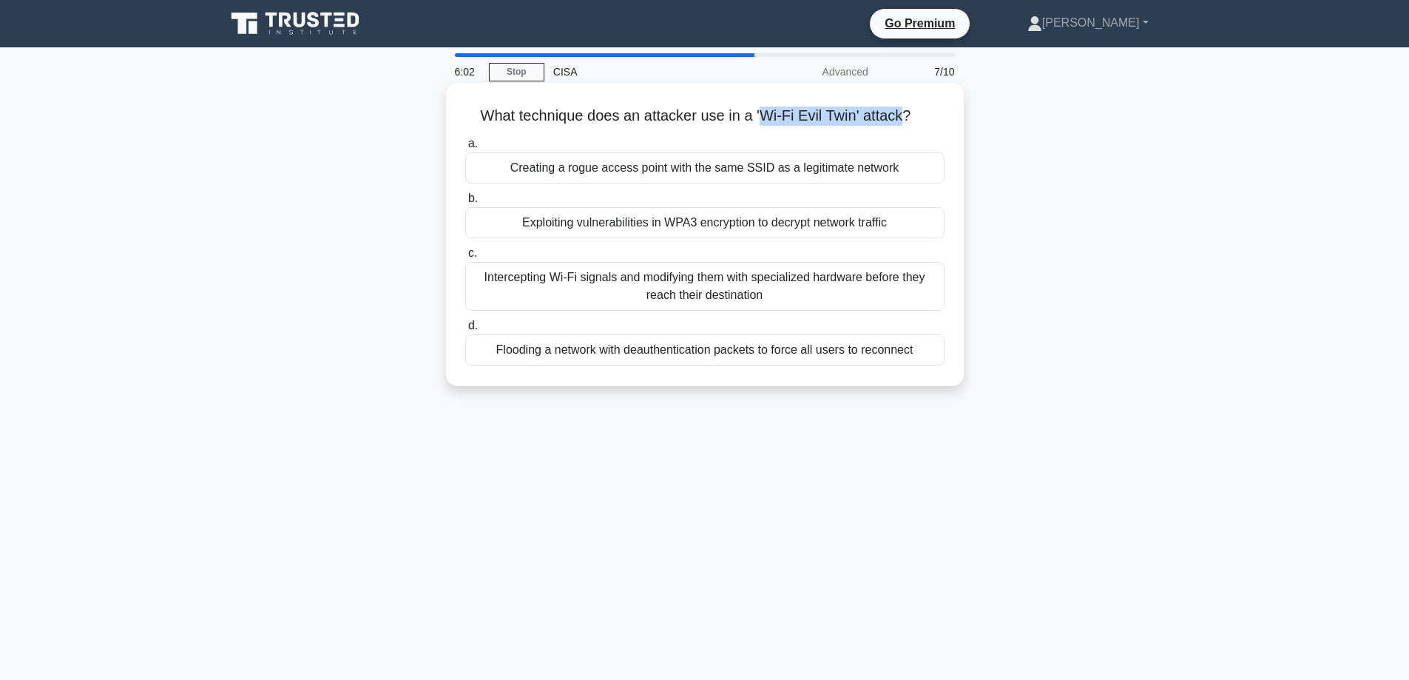
drag, startPoint x: 761, startPoint y: 117, endPoint x: 902, endPoint y: 124, distance: 141.4
click at [904, 125] on h5 "What technique does an attacker use in a 'Wi-Fi Evil Twin' attack? .spinner_0XT…" at bounding box center [705, 115] width 482 height 19
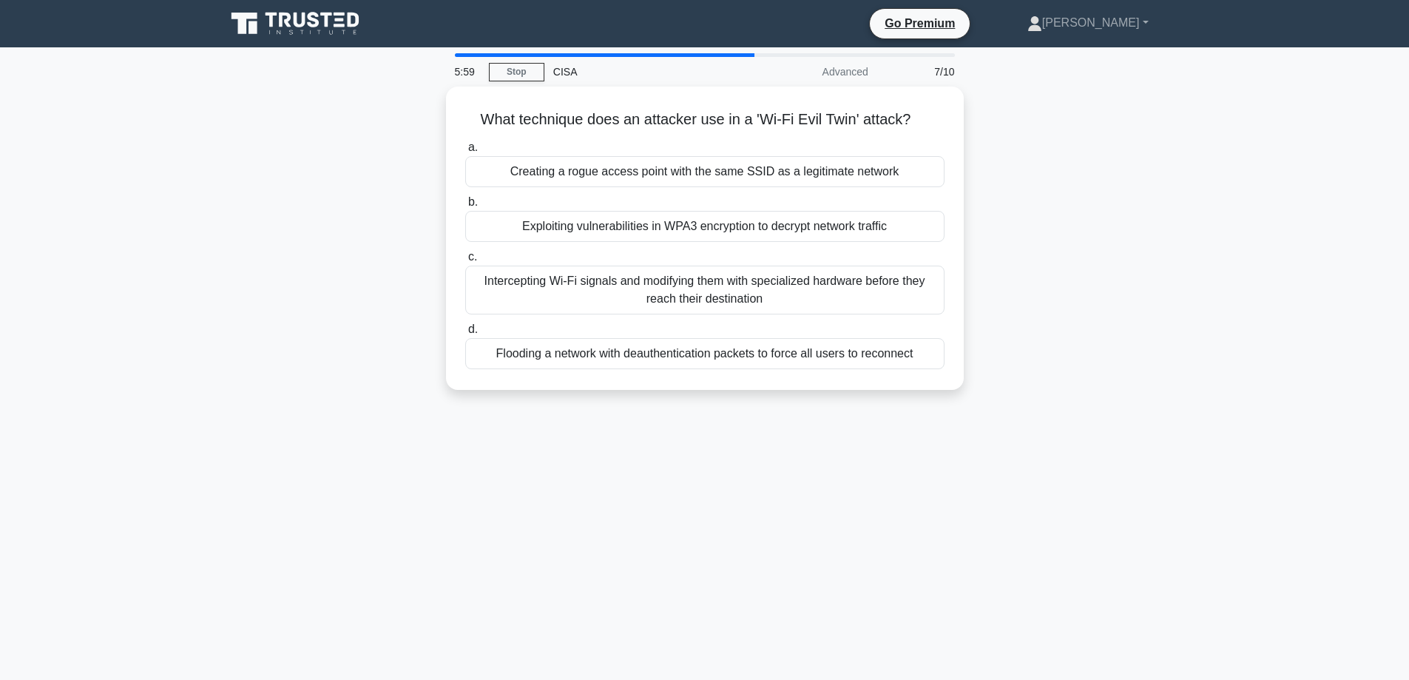
click at [367, 285] on div "What technique does an attacker use in a 'Wi-Fi Evil Twin' attack? .spinner_0XT…" at bounding box center [705, 247] width 976 height 321
drag, startPoint x: 367, startPoint y: 287, endPoint x: 345, endPoint y: 255, distance: 38.8
click at [294, 285] on div "What technique does an attacker use in a 'Wi-Fi Evil Twin' attack? .spinner_0XT…" at bounding box center [705, 247] width 976 height 321
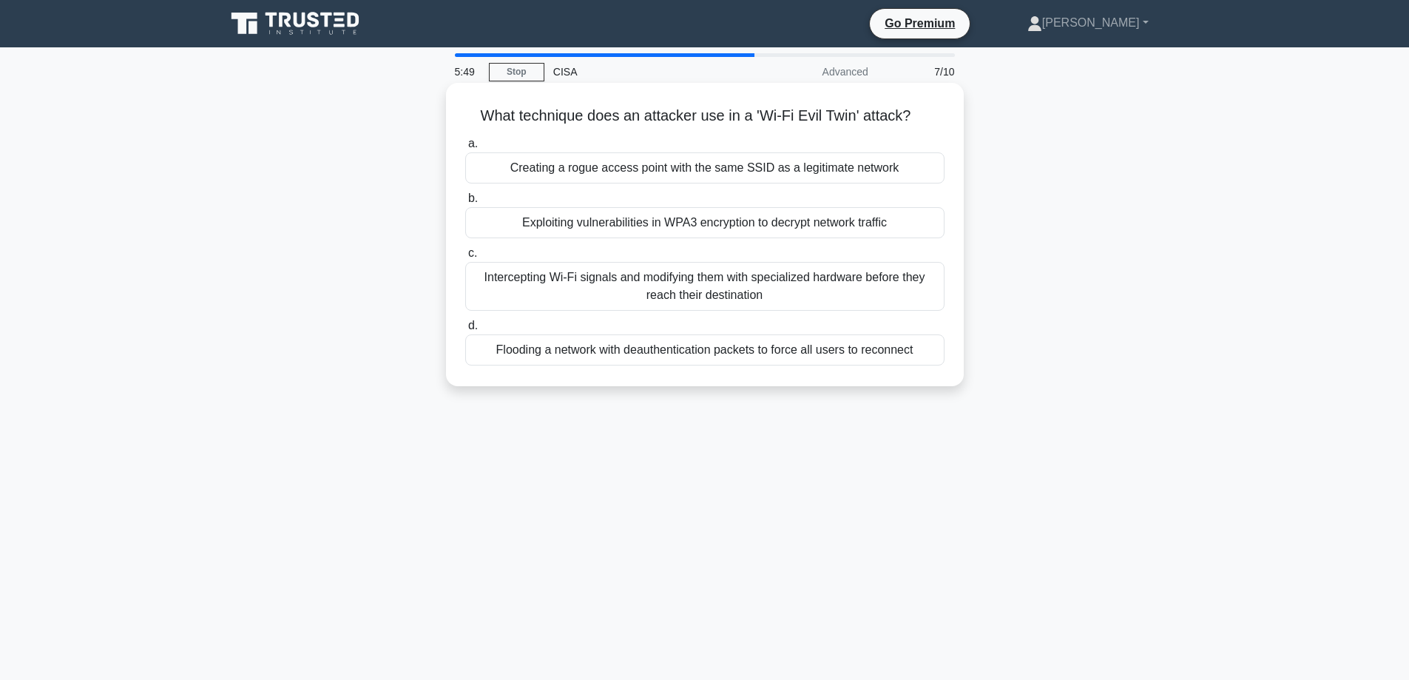
click at [521, 177] on div "Creating a rogue access point with the same SSID as a legitimate network" at bounding box center [704, 167] width 479 height 31
click at [465, 149] on input "a. Creating a rogue access point with the same SSID as a legitimate network" at bounding box center [465, 144] width 0 height 10
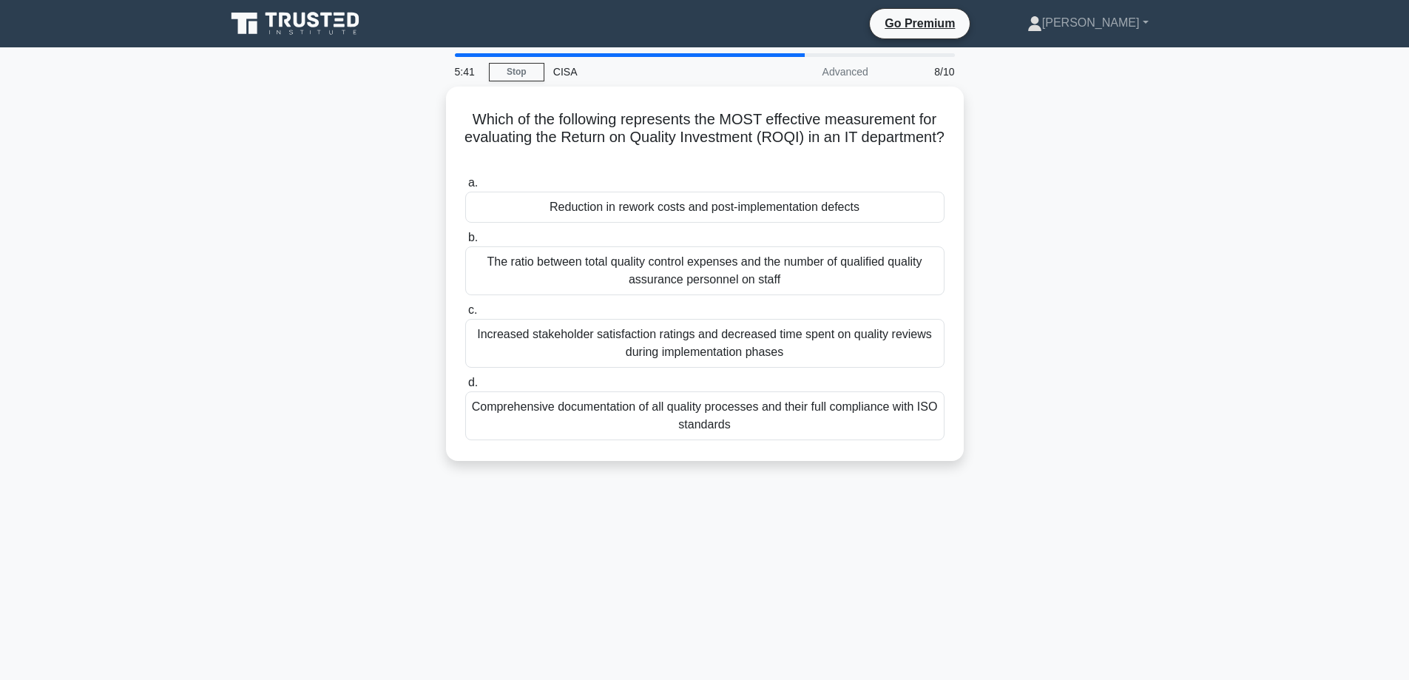
drag, startPoint x: 313, startPoint y: 384, endPoint x: 249, endPoint y: 346, distance: 74.3
drag, startPoint x: 249, startPoint y: 346, endPoint x: 135, endPoint y: 185, distance: 197.8
click at [135, 185] on main "5:41 Stop CISA Advanced 8/10 Which of the following represents the MOST effecti…" at bounding box center [704, 422] width 1409 height 751
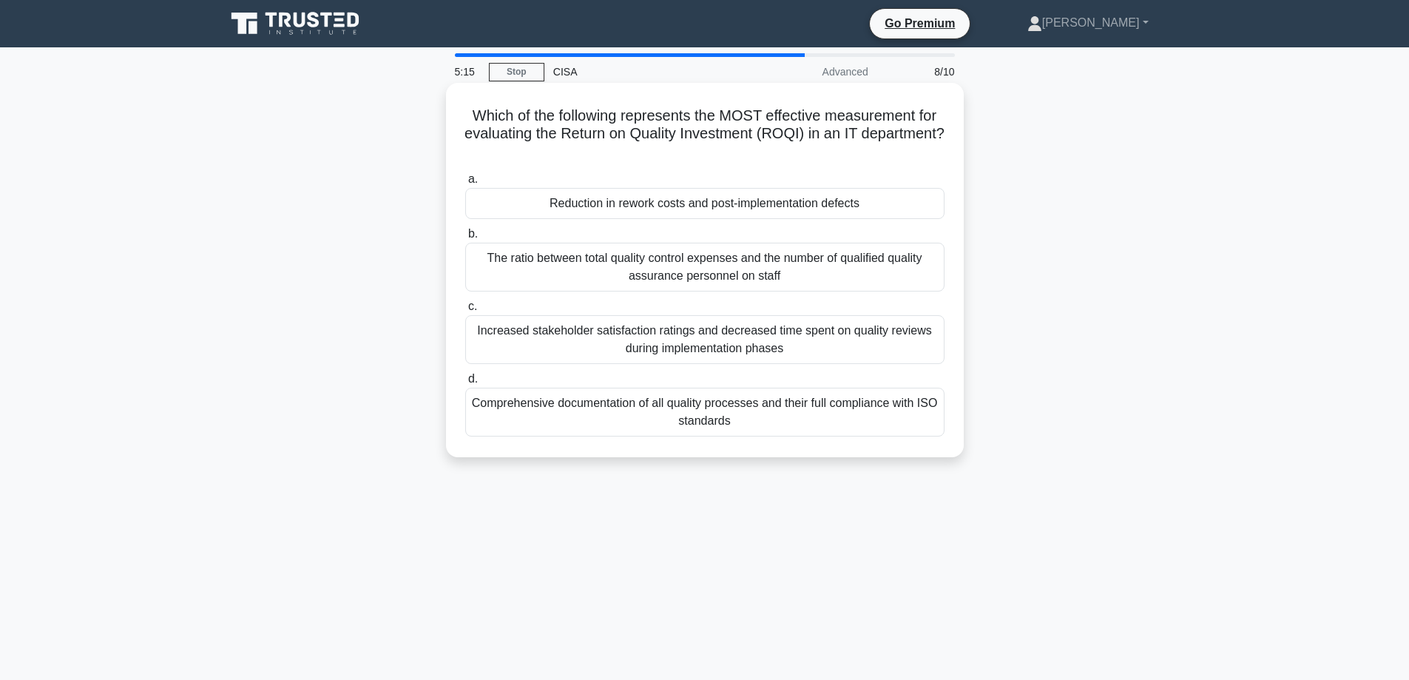
drag, startPoint x: 608, startPoint y: 130, endPoint x: 751, endPoint y: 153, distance: 145.3
click at [751, 153] on h5 "Which of the following represents the MOST effective measurement for evaluating…" at bounding box center [705, 133] width 482 height 55
click at [728, 146] on h5 "Which of the following represents the MOST effective measurement for evaluating…" at bounding box center [705, 133] width 482 height 55
click at [664, 211] on div "Reduction in rework costs and post-implementation defects" at bounding box center [704, 203] width 479 height 31
click at [465, 184] on input "a. Reduction in rework costs and post-implementation defects" at bounding box center [465, 180] width 0 height 10
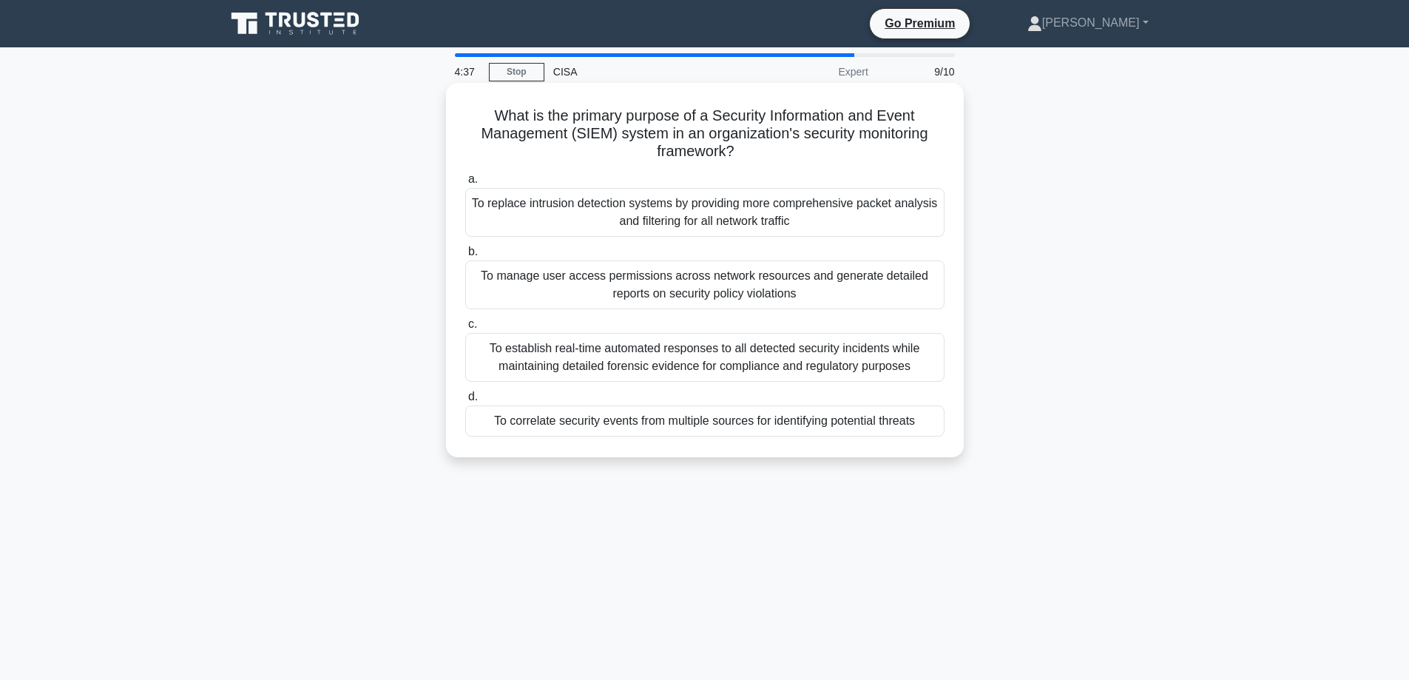
click at [577, 358] on div "To establish real-time automated responses to all detected security incidents w…" at bounding box center [704, 357] width 479 height 49
click at [465, 329] on input "c. To establish real-time automated responses to all detected security incident…" at bounding box center [465, 324] width 0 height 10
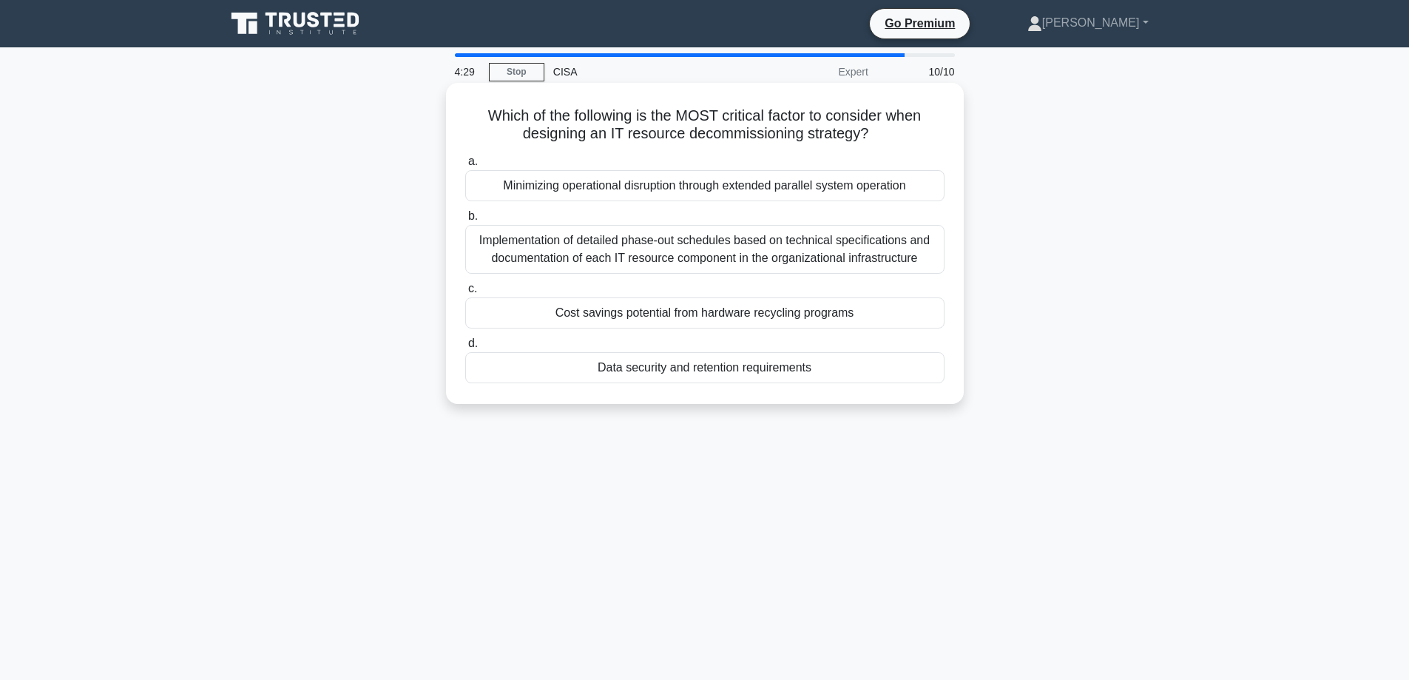
click at [708, 135] on h5 "Which of the following is the MOST critical factor to consider when designing a…" at bounding box center [705, 124] width 482 height 37
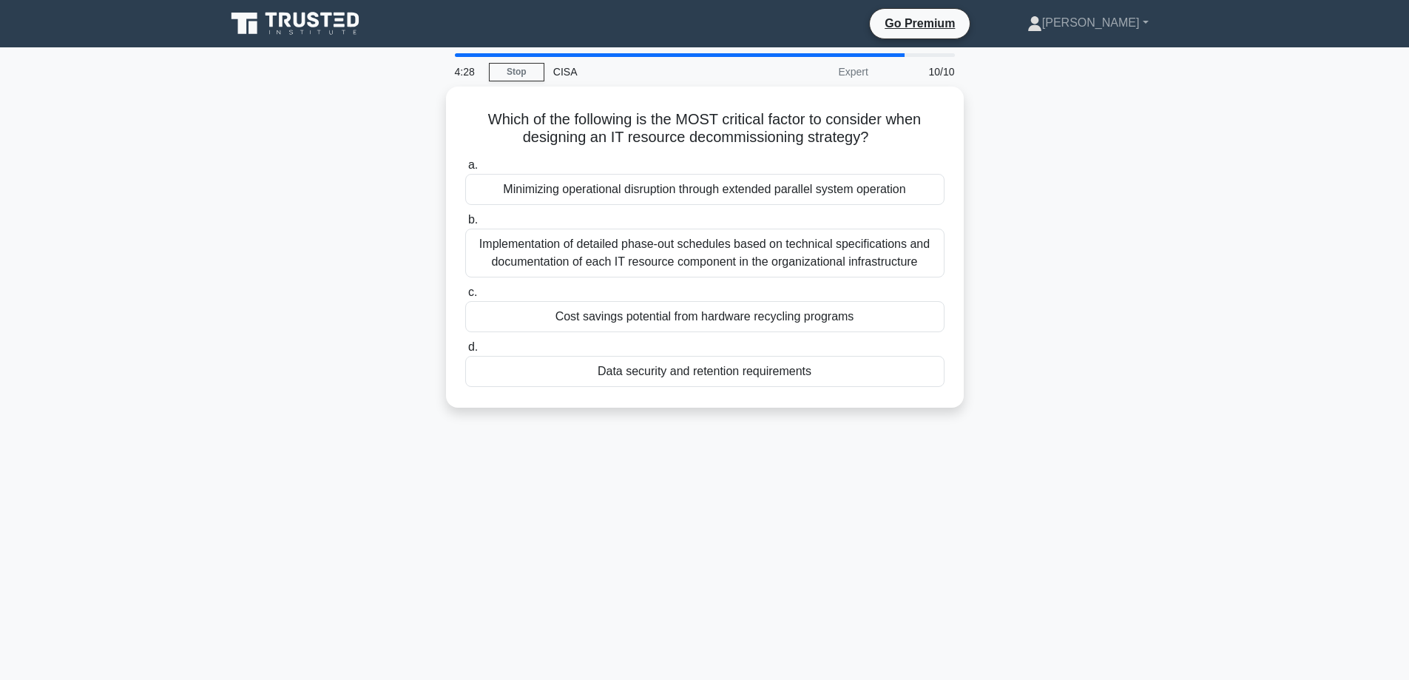
click at [323, 207] on div "Which of the following is the MOST critical factor to consider when designing a…" at bounding box center [705, 256] width 976 height 339
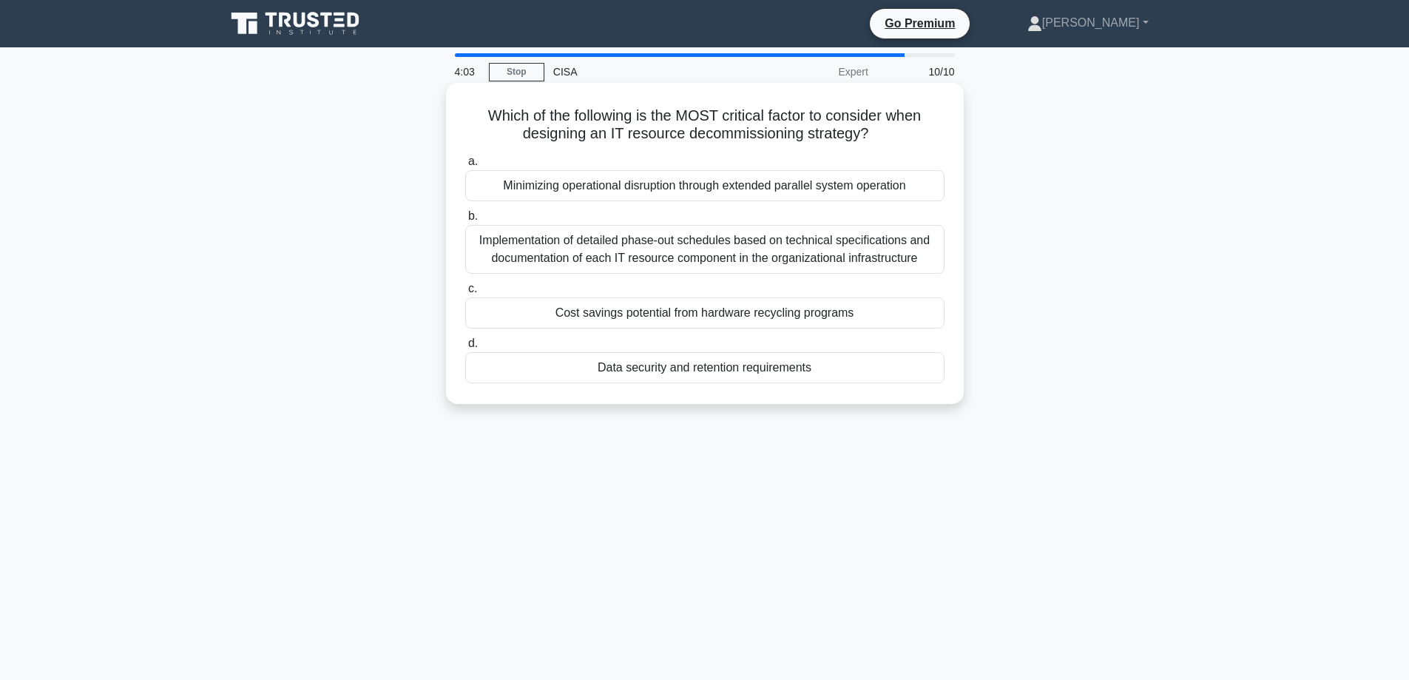
click at [507, 363] on div "Data security and retention requirements" at bounding box center [704, 367] width 479 height 31
click at [465, 348] on input "d. Data security and retention requirements" at bounding box center [465, 344] width 0 height 10
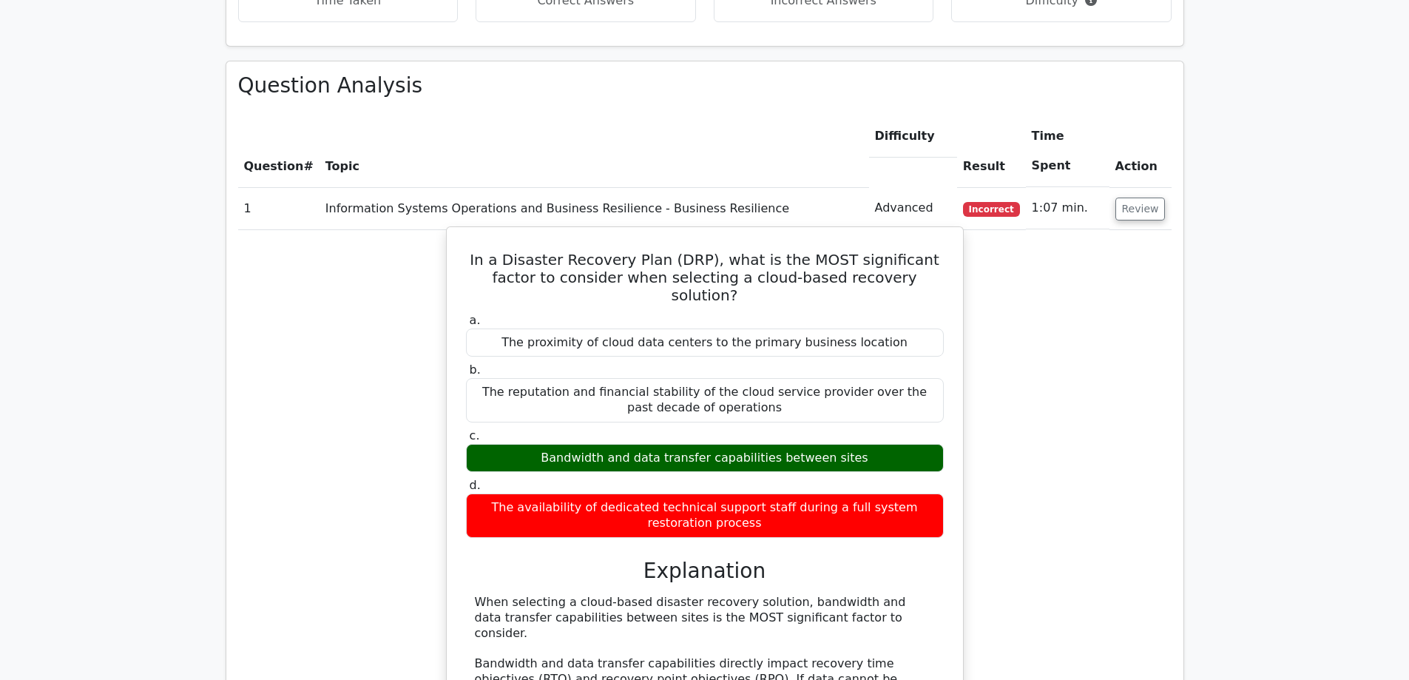
scroll to position [961, 0]
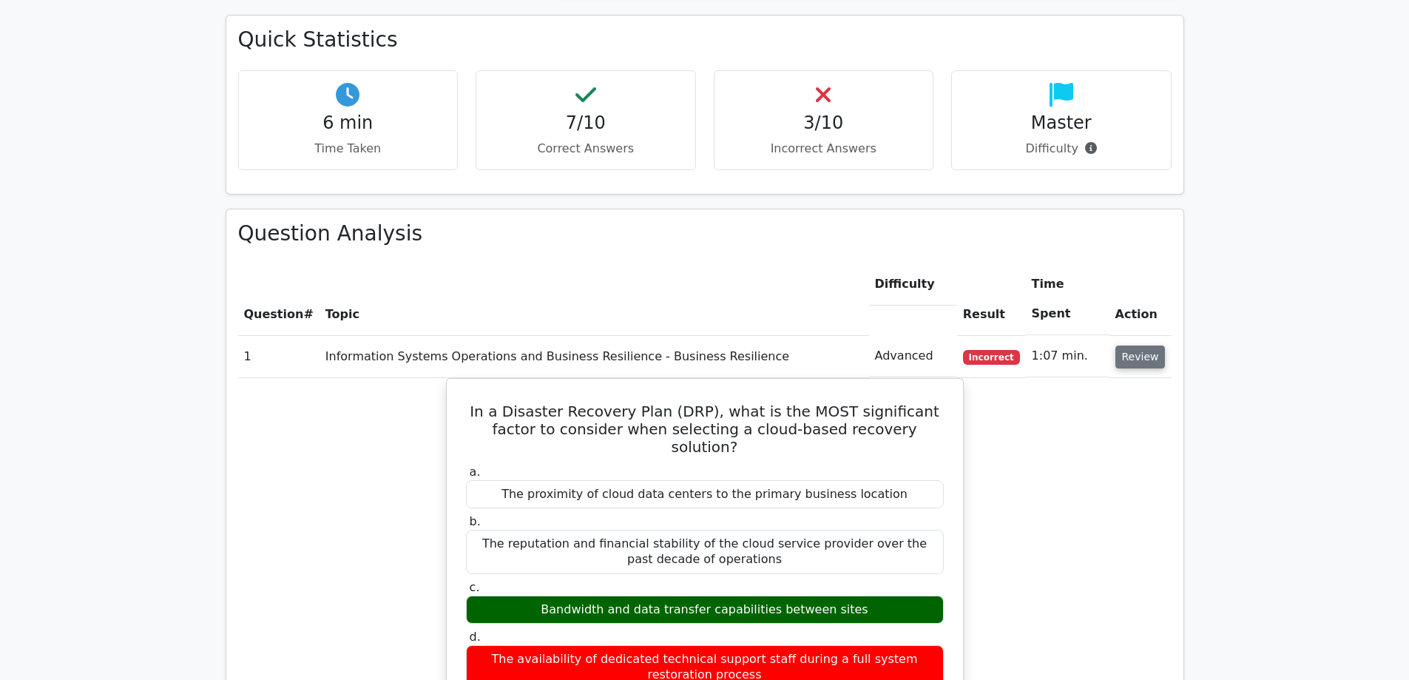
click at [1136, 345] on button "Review" at bounding box center [1140, 356] width 50 height 23
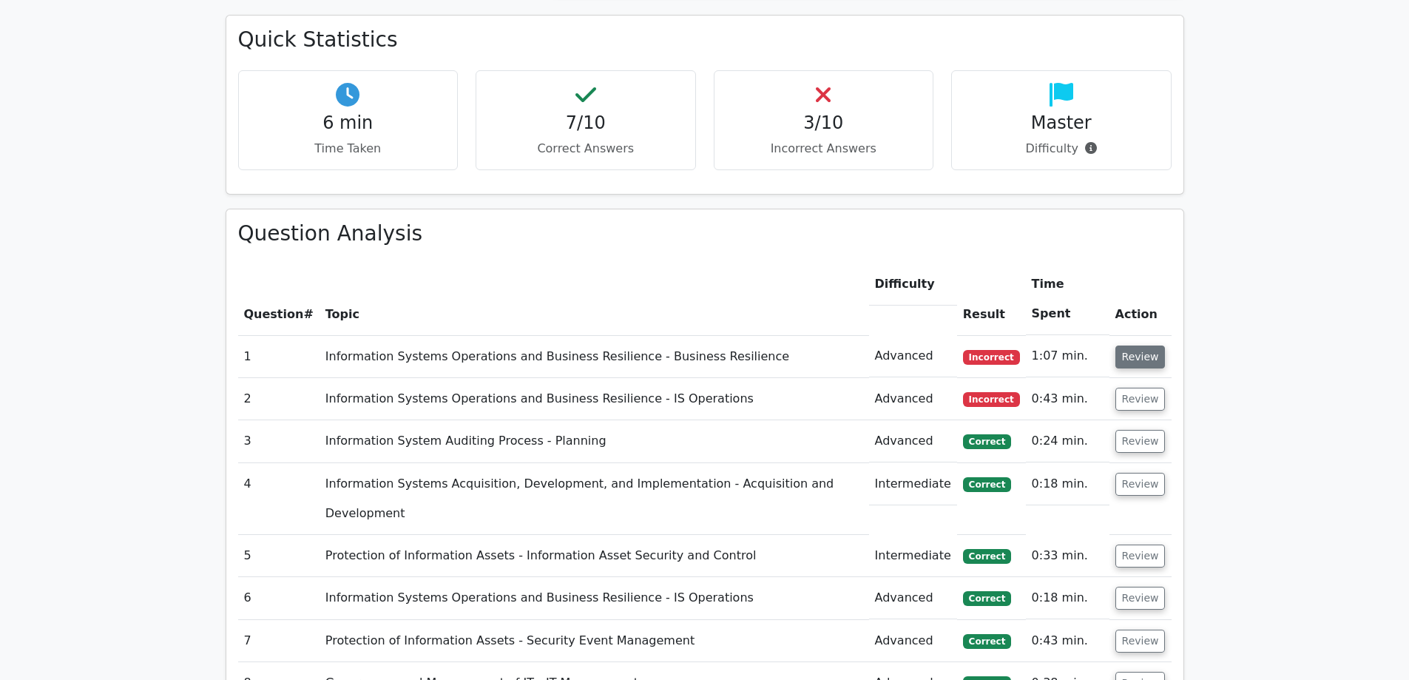
click at [1126, 345] on button "Review" at bounding box center [1140, 356] width 50 height 23
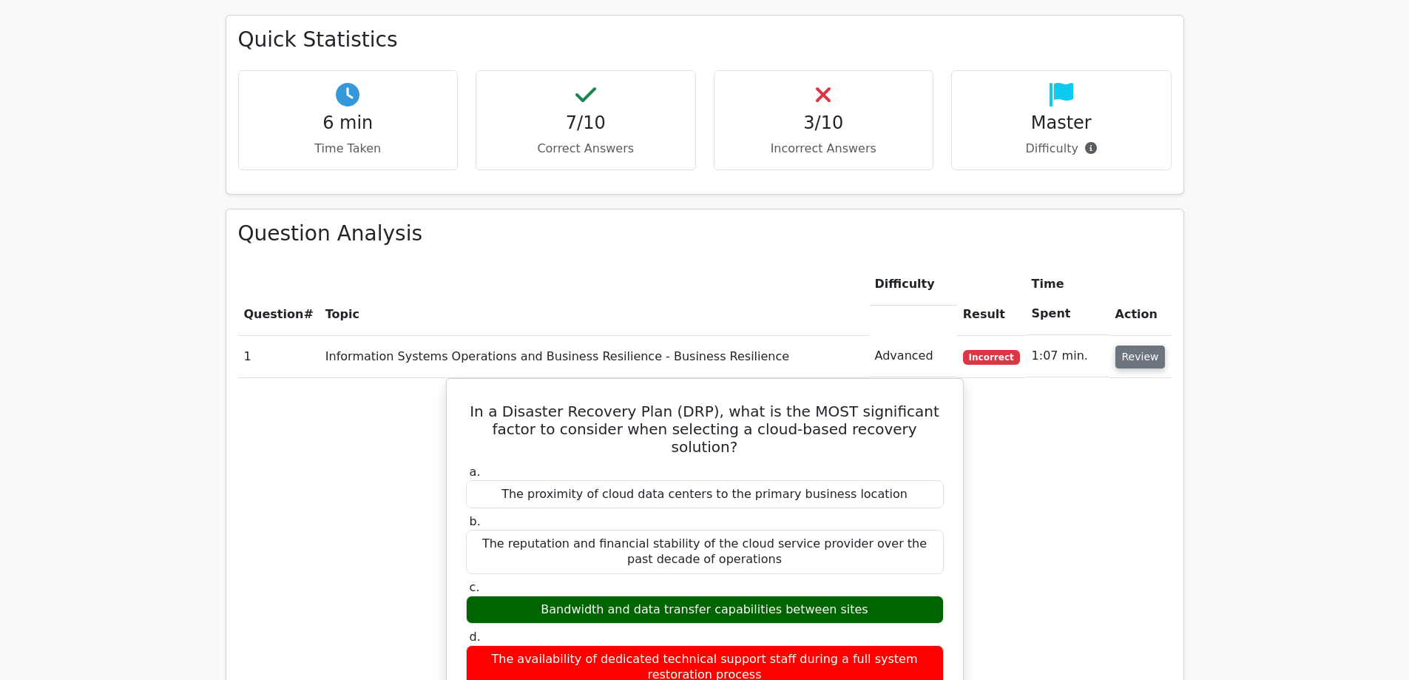
click at [1118, 345] on button "Review" at bounding box center [1140, 356] width 50 height 23
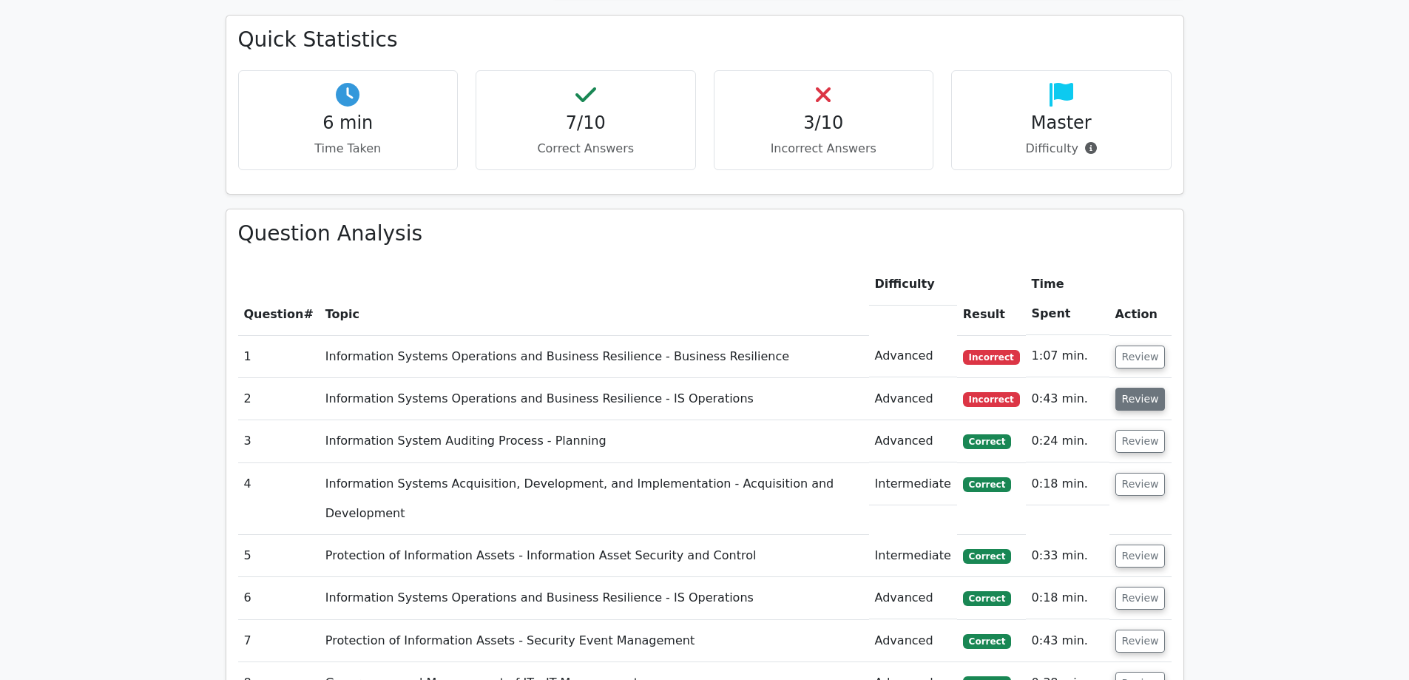
click at [1128, 387] on button "Review" at bounding box center [1140, 398] width 50 height 23
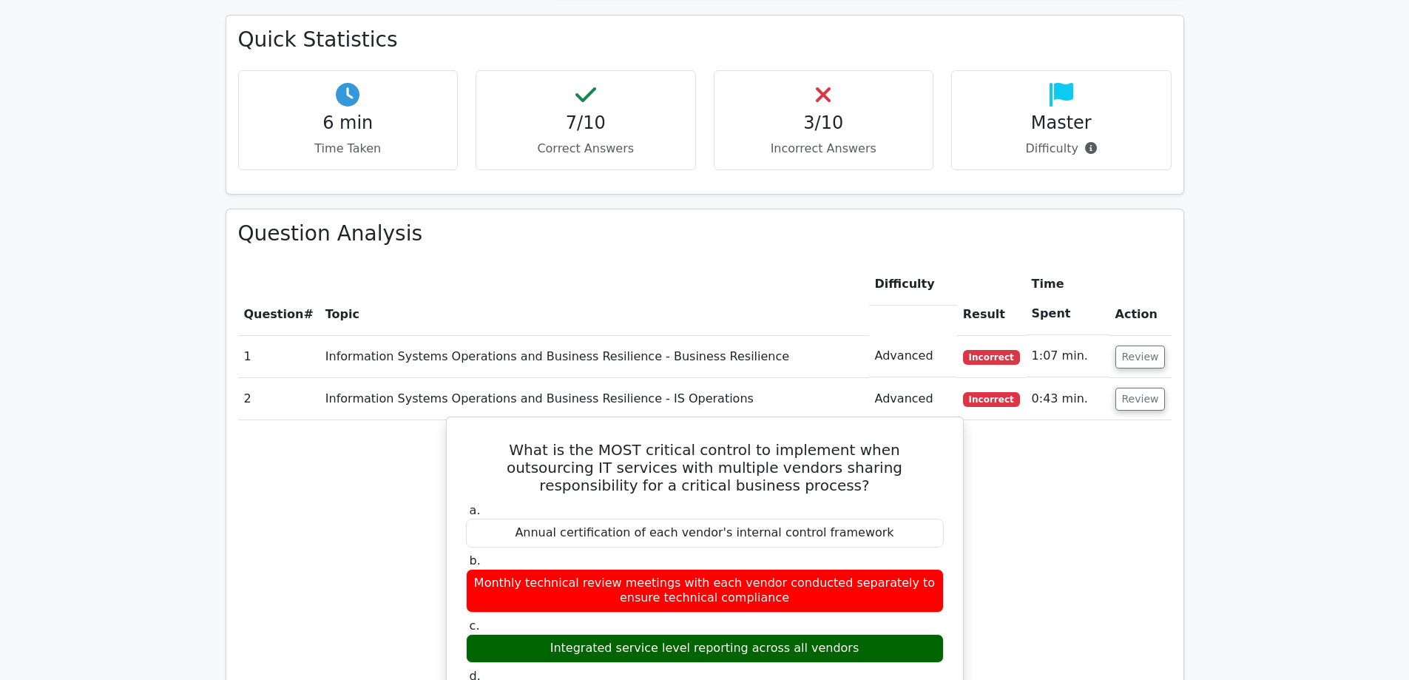
drag, startPoint x: 565, startPoint y: 547, endPoint x: 878, endPoint y: 544, distance: 313.5
click at [879, 634] on div "Integrated service level reporting across all vendors" at bounding box center [705, 648] width 478 height 29
click at [875, 634] on div "Integrated service level reporting across all vendors" at bounding box center [705, 648] width 478 height 29
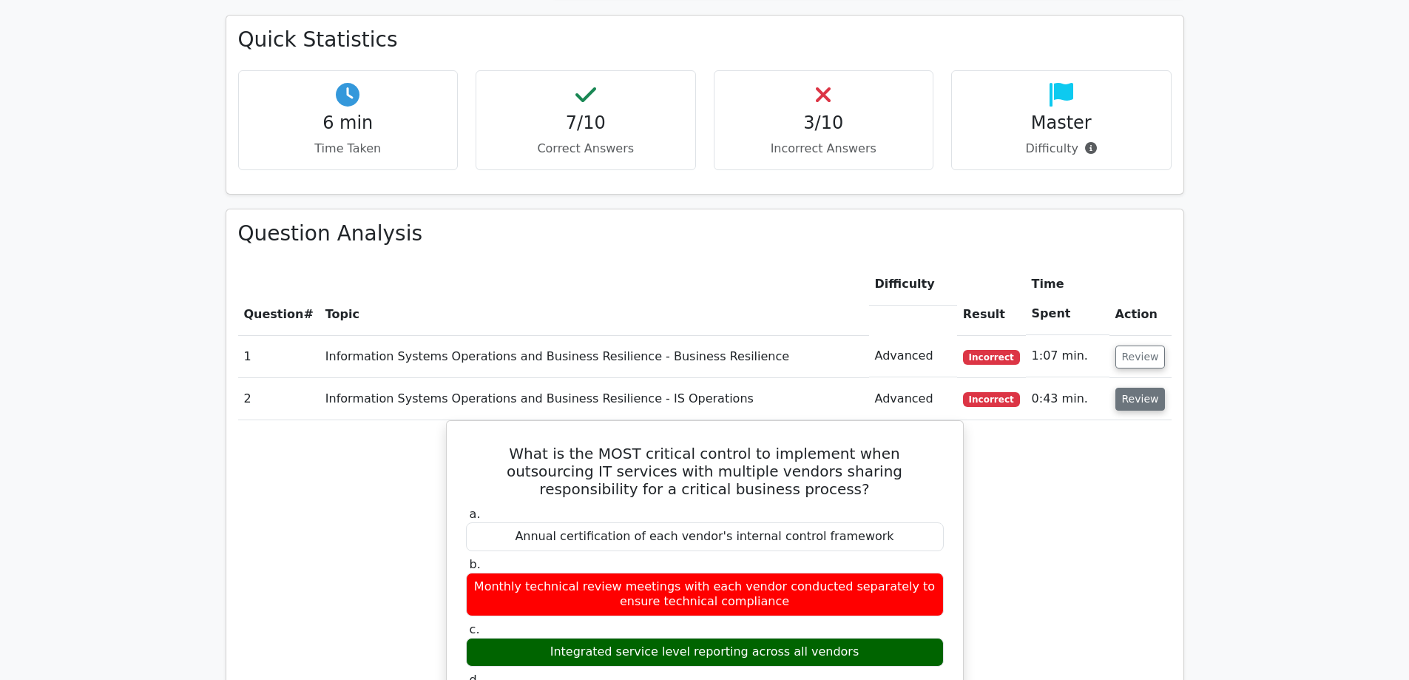
click at [1130, 387] on button "Review" at bounding box center [1140, 398] width 50 height 23
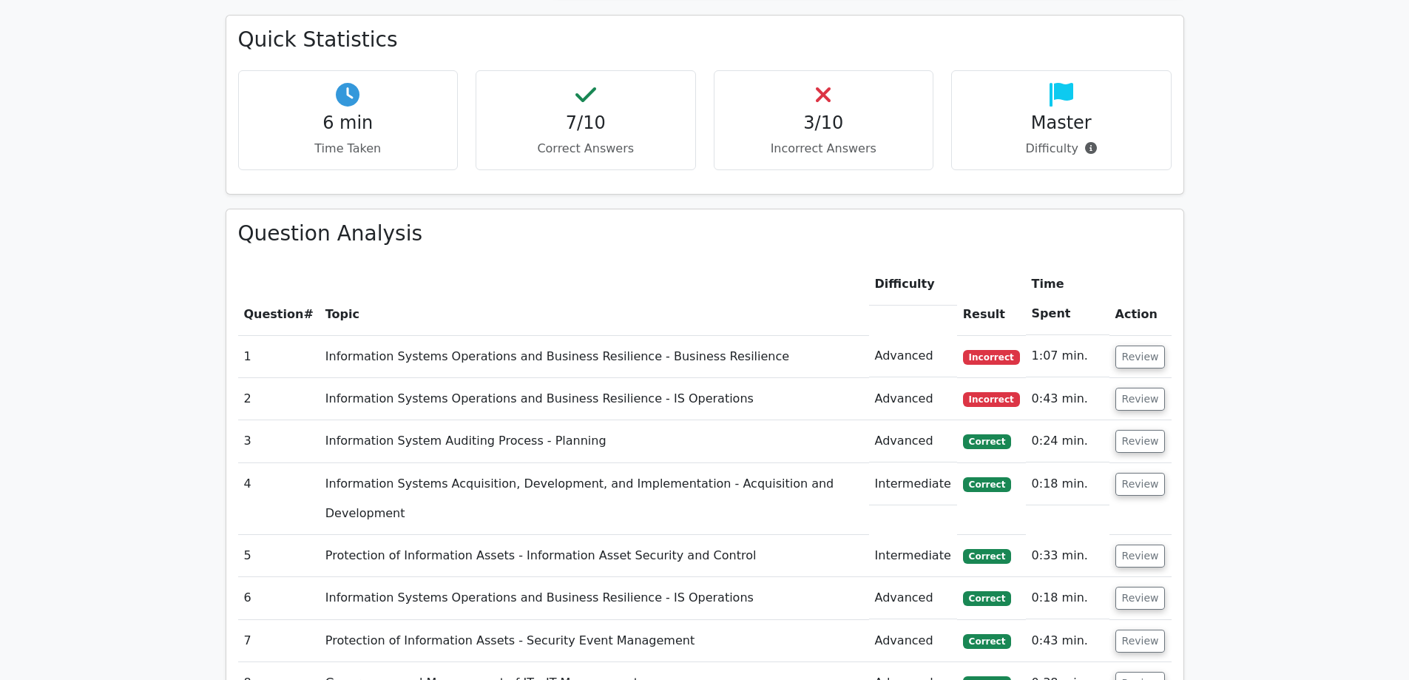
scroll to position [1035, 0]
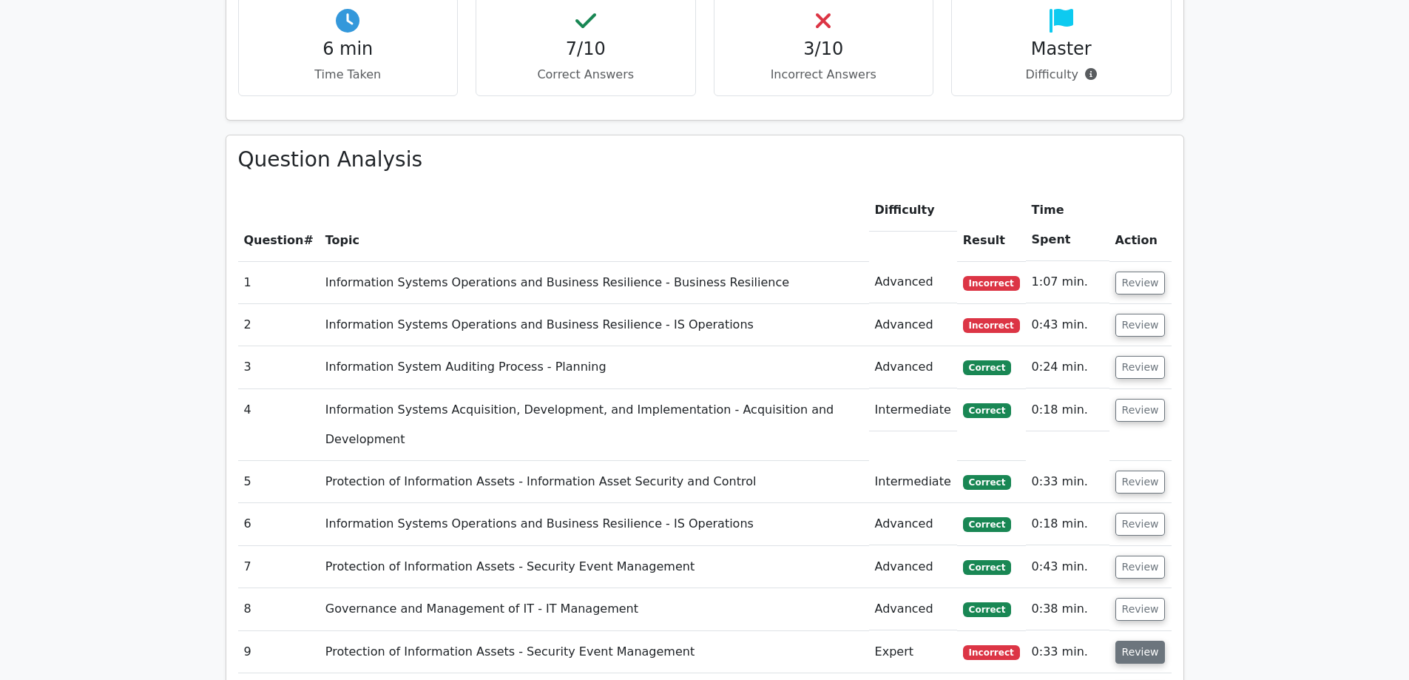
click at [1134, 640] on button "Review" at bounding box center [1140, 651] width 50 height 23
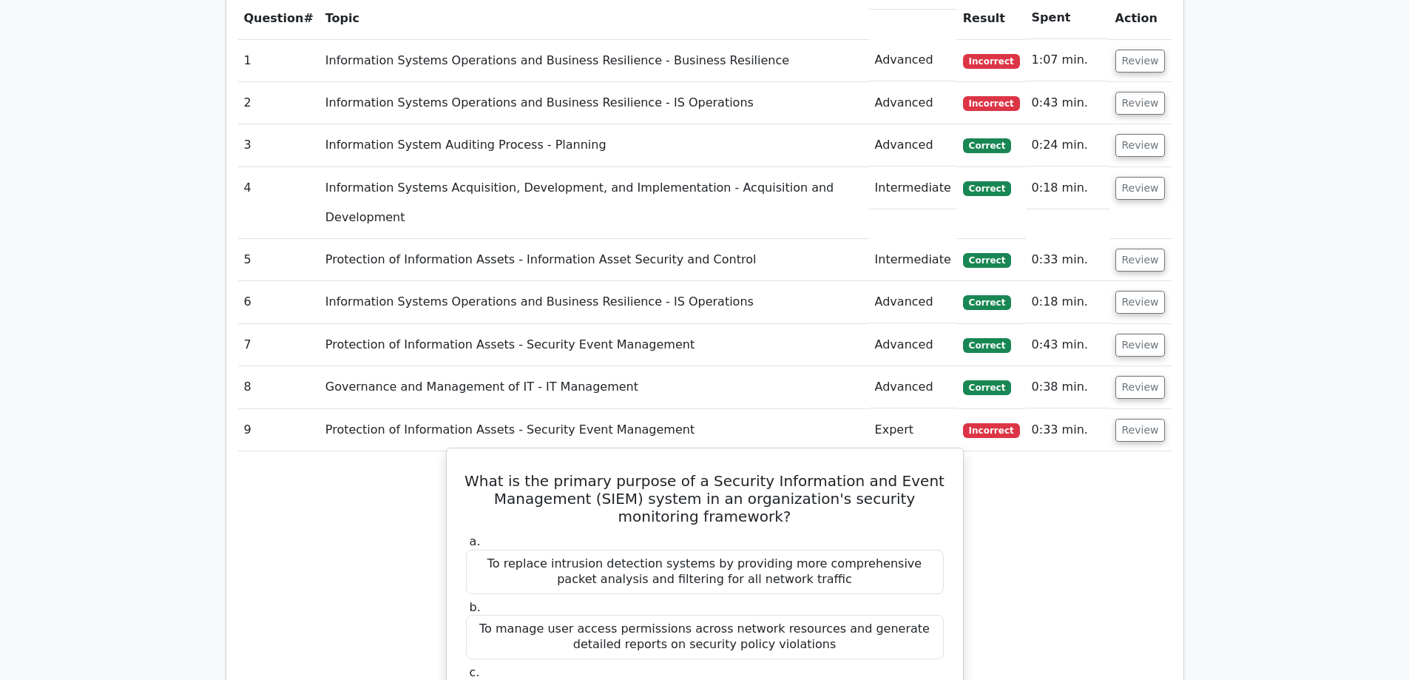
scroll to position [1405, 0]
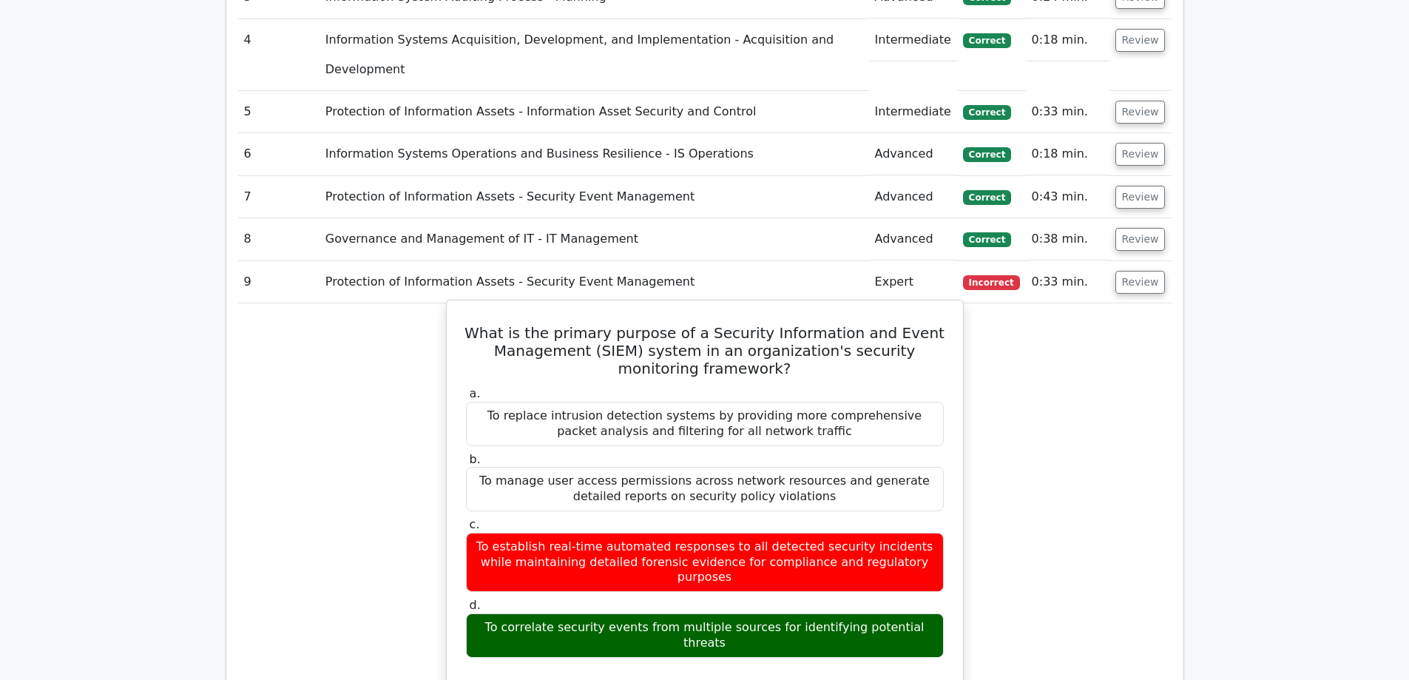
drag, startPoint x: 471, startPoint y: 477, endPoint x: 915, endPoint y: 499, distance: 444.2
click at [915, 499] on div "a. To replace intrusion detection systems by providing more comprehensive packe…" at bounding box center [704, 521] width 495 height 277
click at [932, 613] on div "To correlate security events from multiple sources for identifying potential th…" at bounding box center [705, 635] width 478 height 44
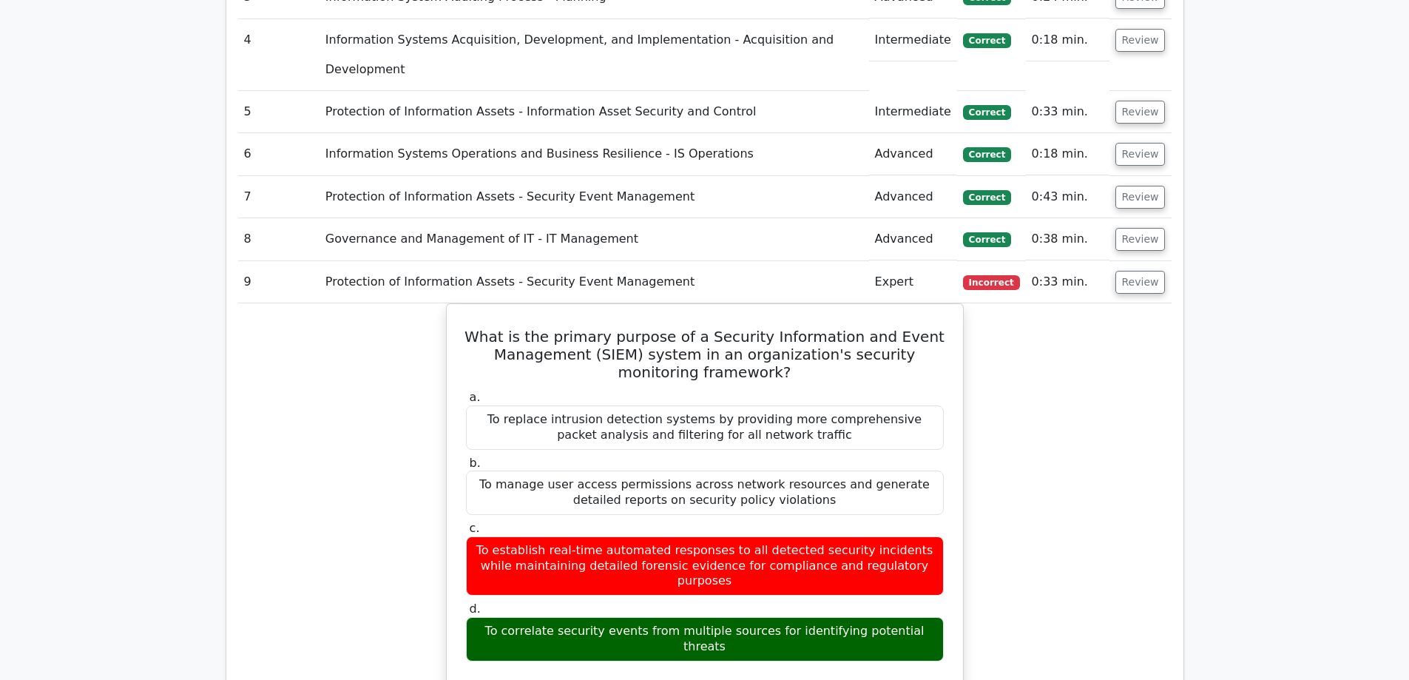
scroll to position [1035, 0]
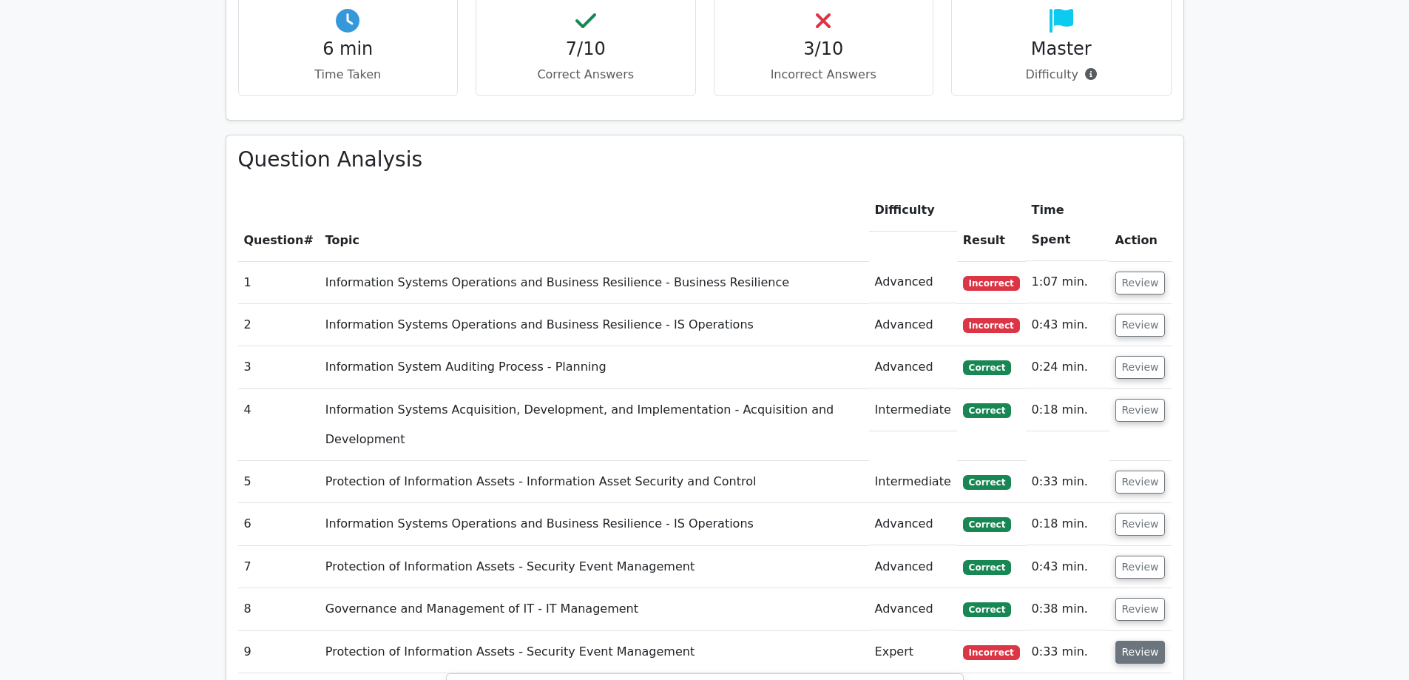
click at [1143, 640] on button "Review" at bounding box center [1140, 651] width 50 height 23
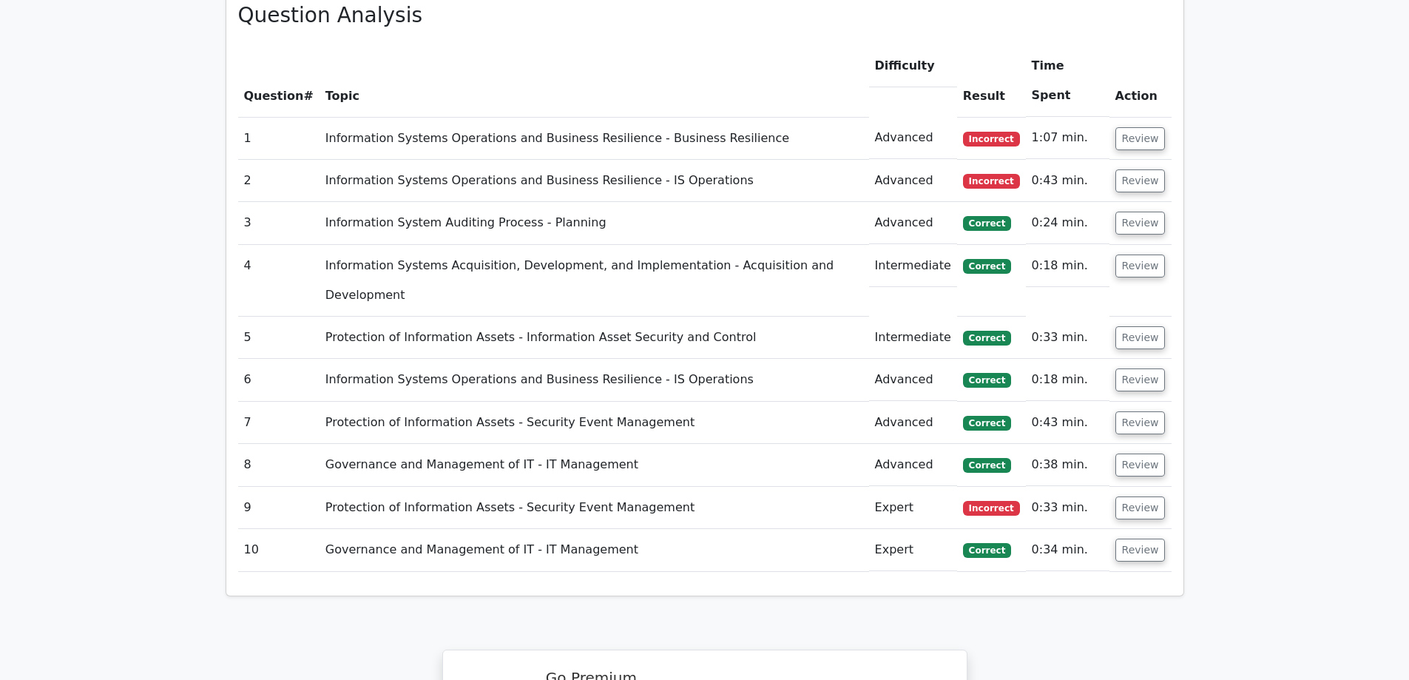
scroll to position [1623, 0]
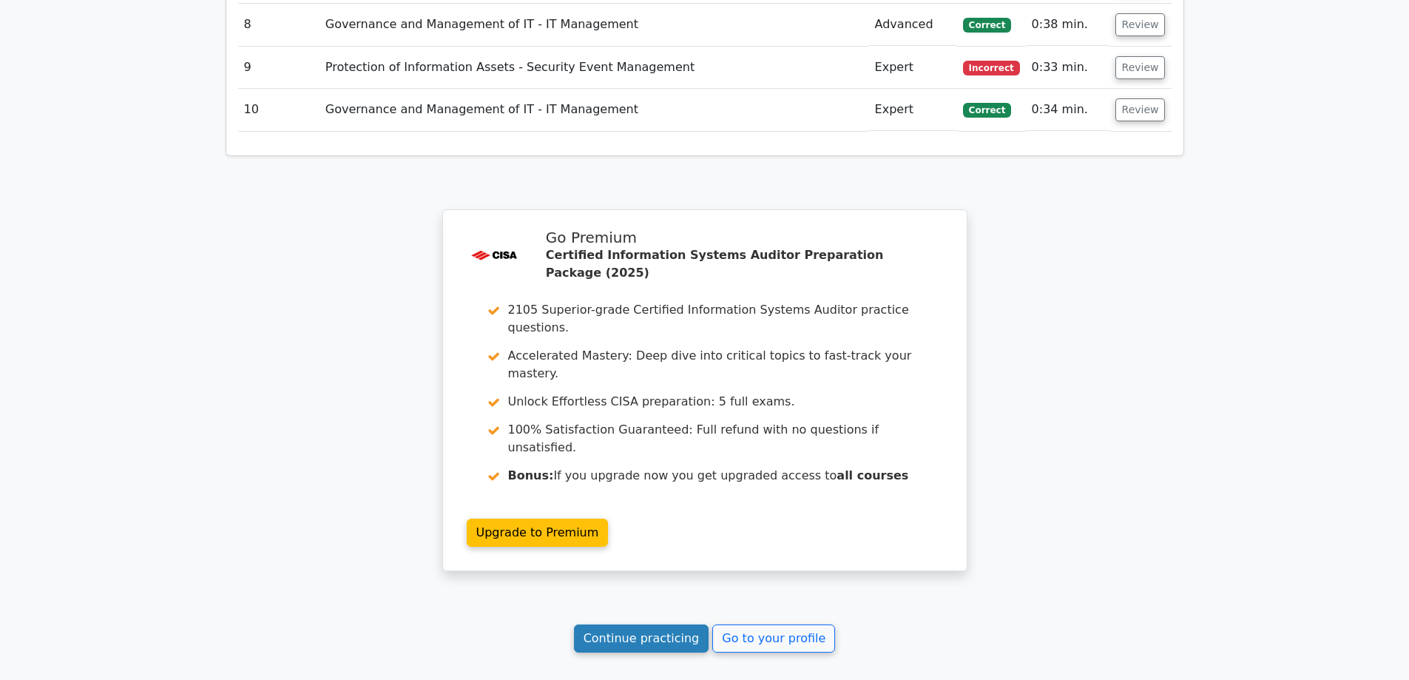
click at [629, 624] on link "Continue practicing" at bounding box center [641, 638] width 135 height 28
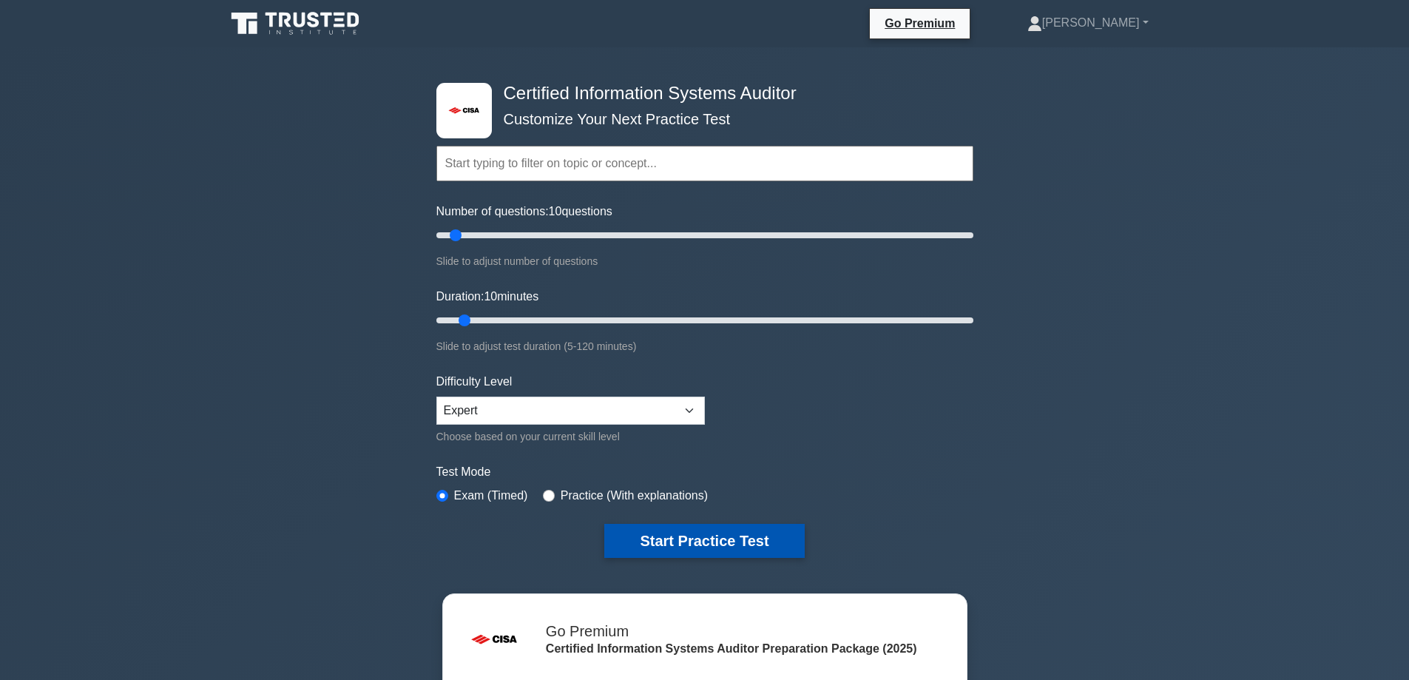
click at [682, 542] on button "Start Practice Test" at bounding box center [704, 541] width 200 height 34
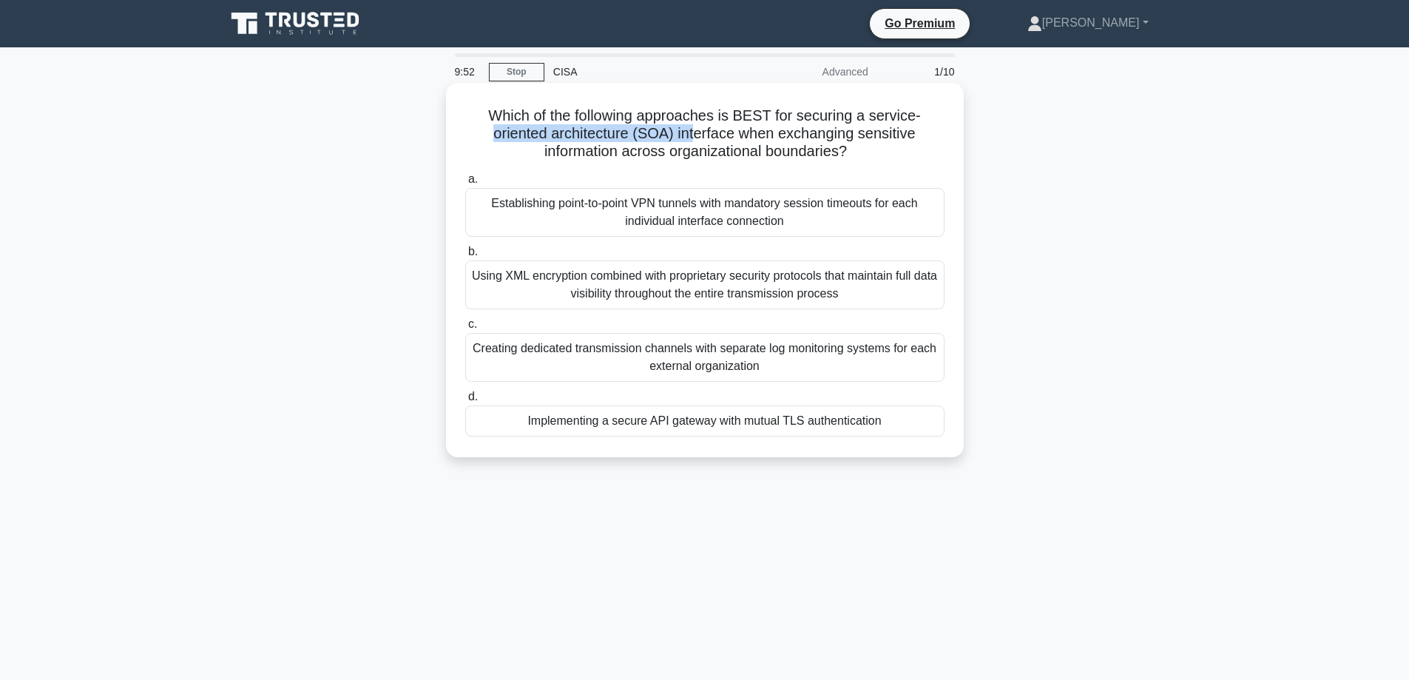
drag, startPoint x: 485, startPoint y: 139, endPoint x: 694, endPoint y: 138, distance: 209.3
click at [694, 138] on h5 "Which of the following approaches is BEST for securing a service-oriented archi…" at bounding box center [705, 133] width 482 height 55
drag, startPoint x: 472, startPoint y: 346, endPoint x: 790, endPoint y: 379, distance: 319.7
click at [790, 379] on div "Creating dedicated transmission channels with separate log monitoring systems f…" at bounding box center [704, 357] width 479 height 49
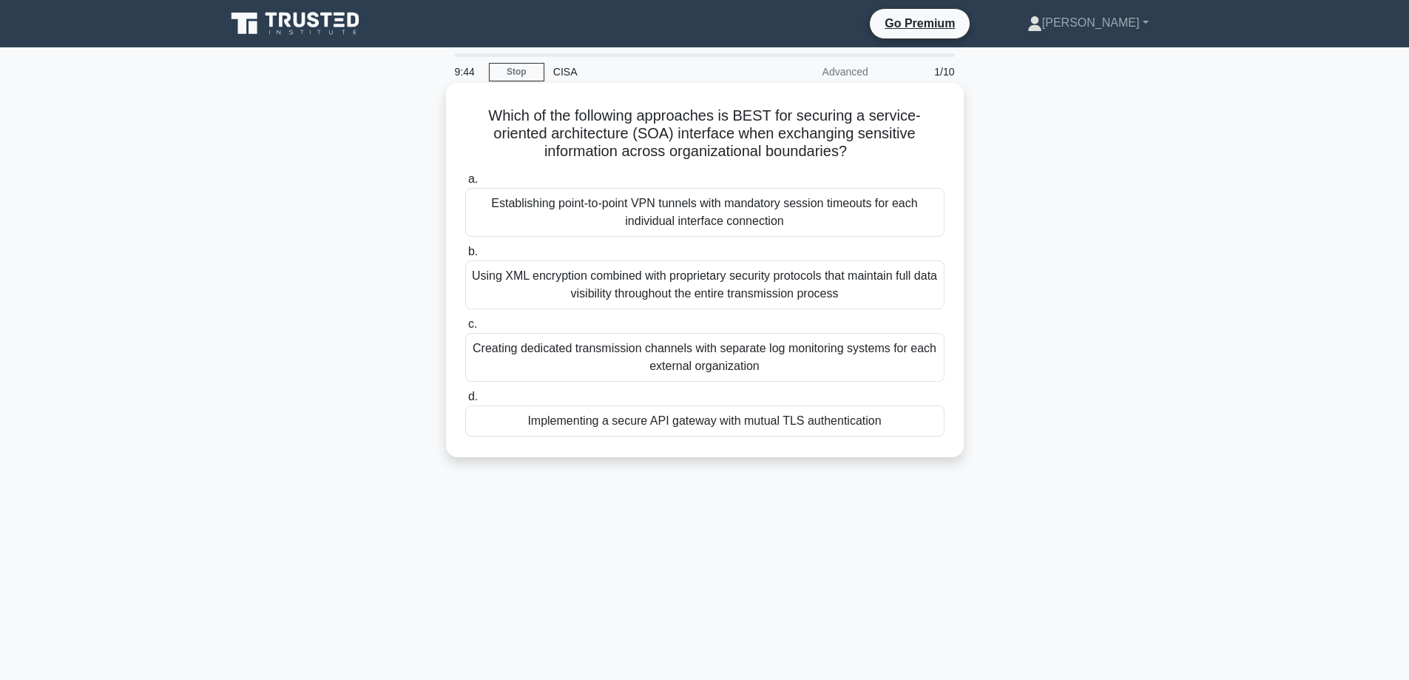
click at [790, 379] on div "Creating dedicated transmission channels with separate log monitoring systems f…" at bounding box center [704, 357] width 479 height 49
click at [465, 329] on input "c. Creating dedicated transmission channels with separate log monitoring system…" at bounding box center [465, 324] width 0 height 10
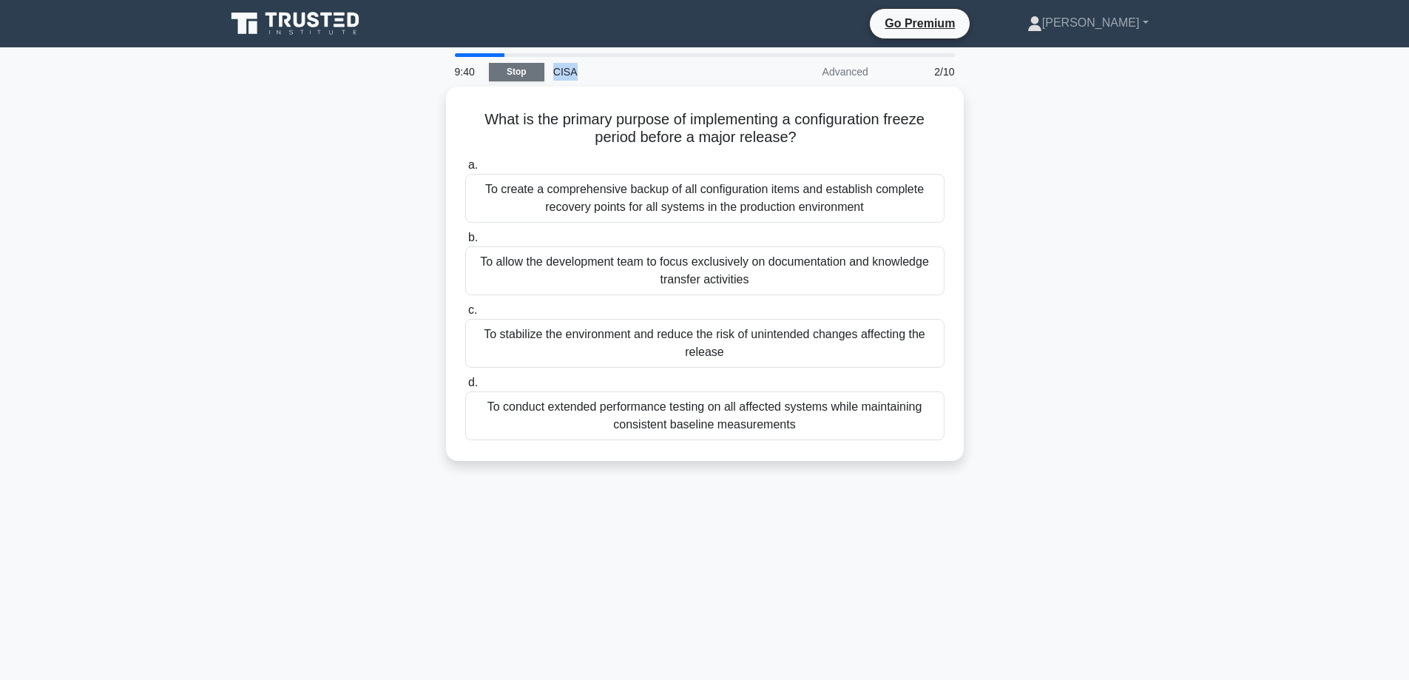
drag, startPoint x: 629, startPoint y: 66, endPoint x: 524, endPoint y: 64, distance: 105.8
click at [538, 62] on div "9:40 Stop CISA Advanced 2/10" at bounding box center [705, 72] width 518 height 30
click at [377, 75] on div "9:40 Stop CISA Advanced 2/10 What is the primary purpose of implementing a conf…" at bounding box center [705, 422] width 976 height 739
drag, startPoint x: 482, startPoint y: 50, endPoint x: 500, endPoint y: 80, distance: 35.1
click at [488, 65] on main "9:39 Stop CISA Advanced 2/10 What is the primary purpose of implementing a conf…" at bounding box center [704, 422] width 1409 height 751
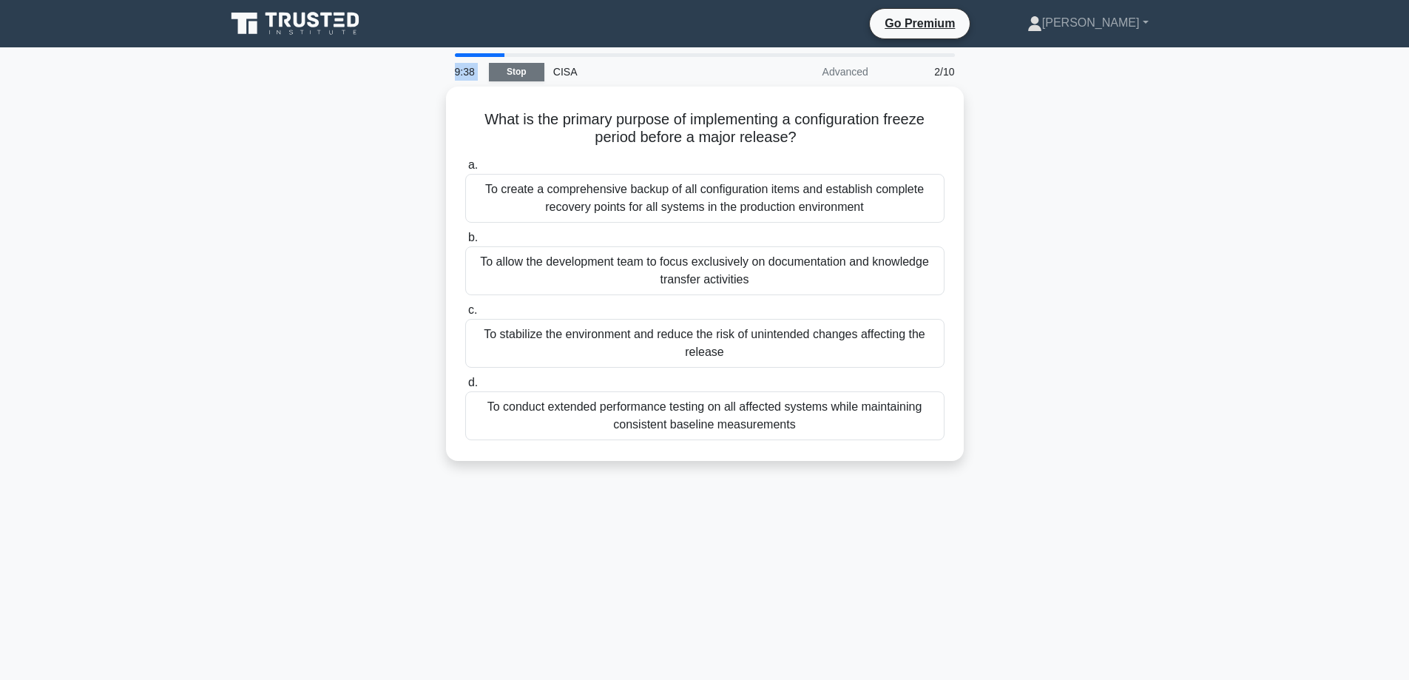
click at [505, 70] on link "Stop" at bounding box center [516, 72] width 55 height 18
click at [280, 143] on div "What is the primary purpose of implementing a configuration freeze period befor…" at bounding box center [705, 283] width 976 height 392
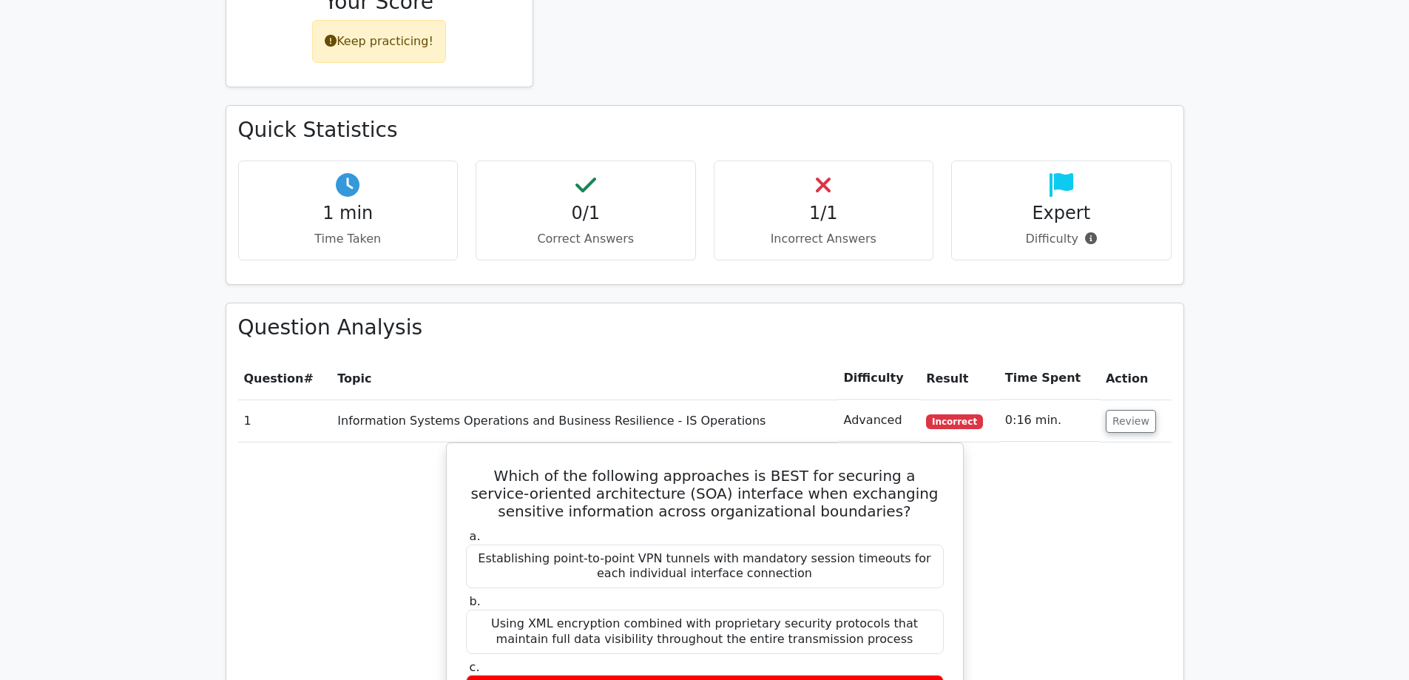
scroll to position [296, 0]
